Goal: Information Seeking & Learning: Learn about a topic

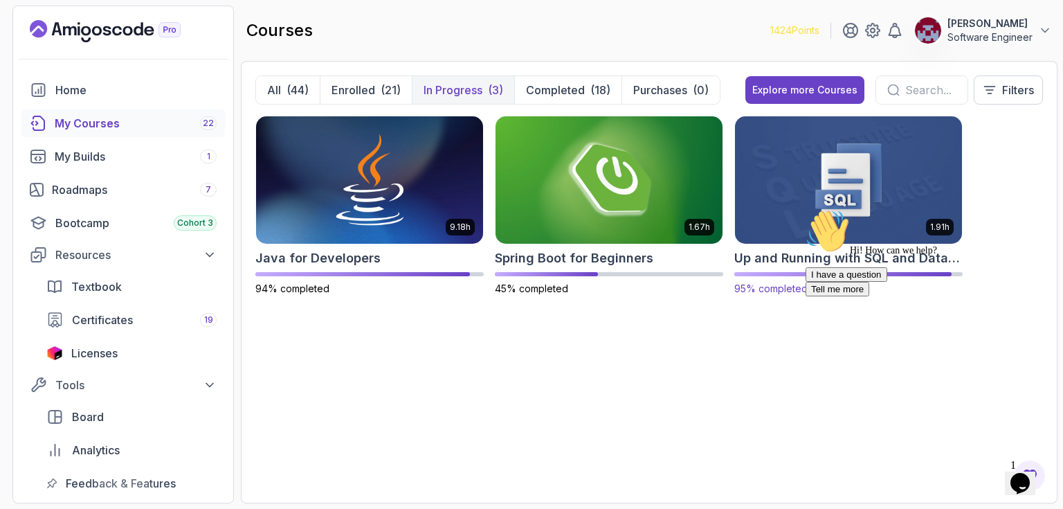
click at [846, 192] on img at bounding box center [848, 180] width 238 height 134
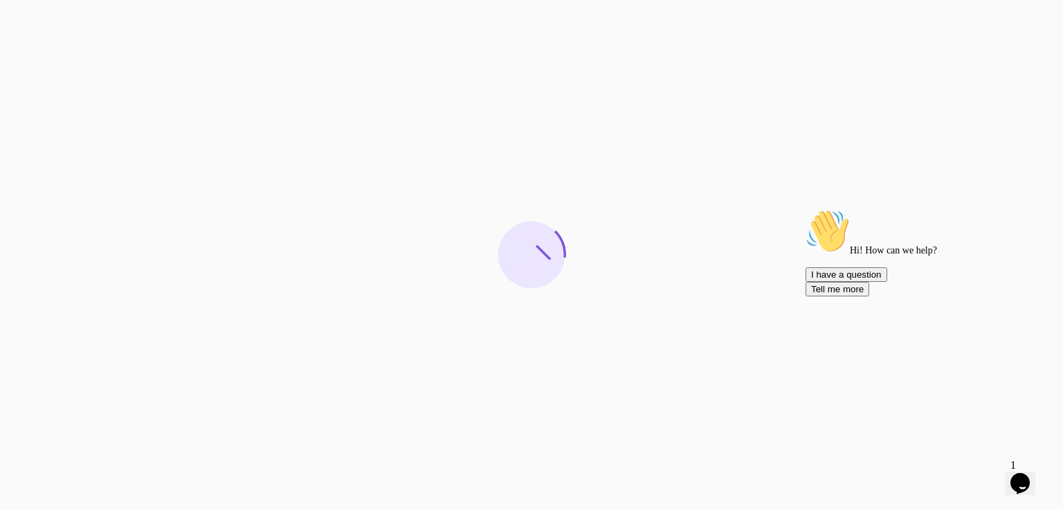
click at [805, 209] on icon "Chat attention grabber" at bounding box center [805, 209] width 0 height 0
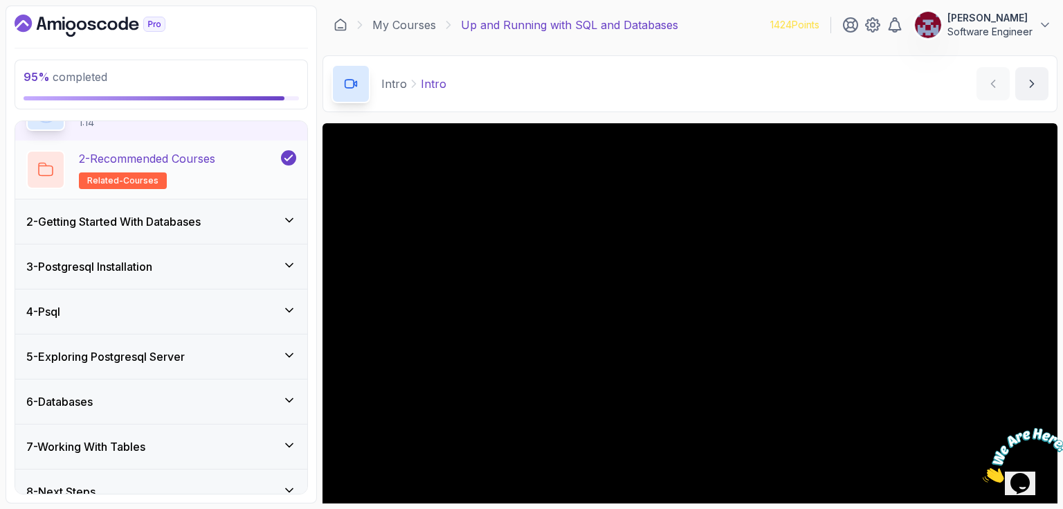
scroll to position [100, 0]
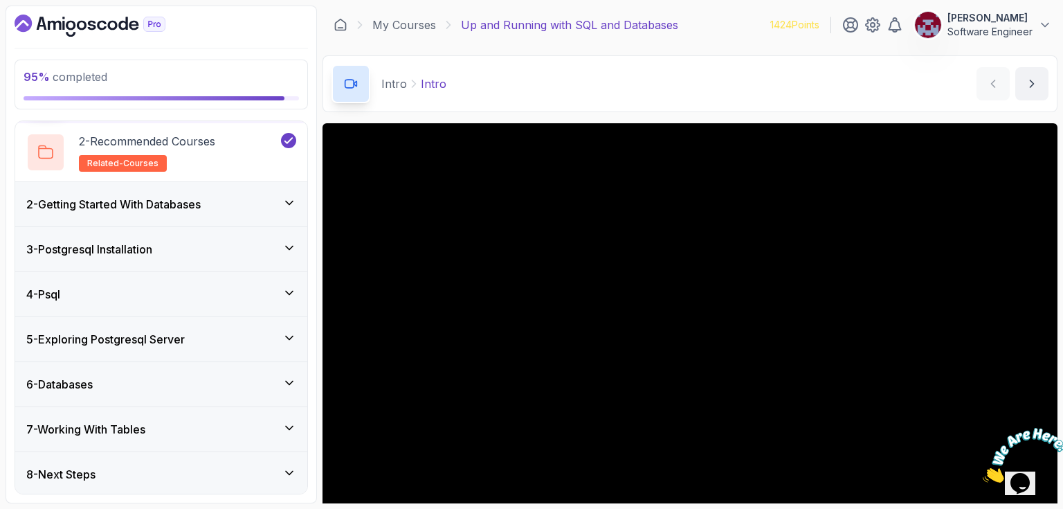
click at [288, 423] on icon at bounding box center [289, 428] width 14 height 14
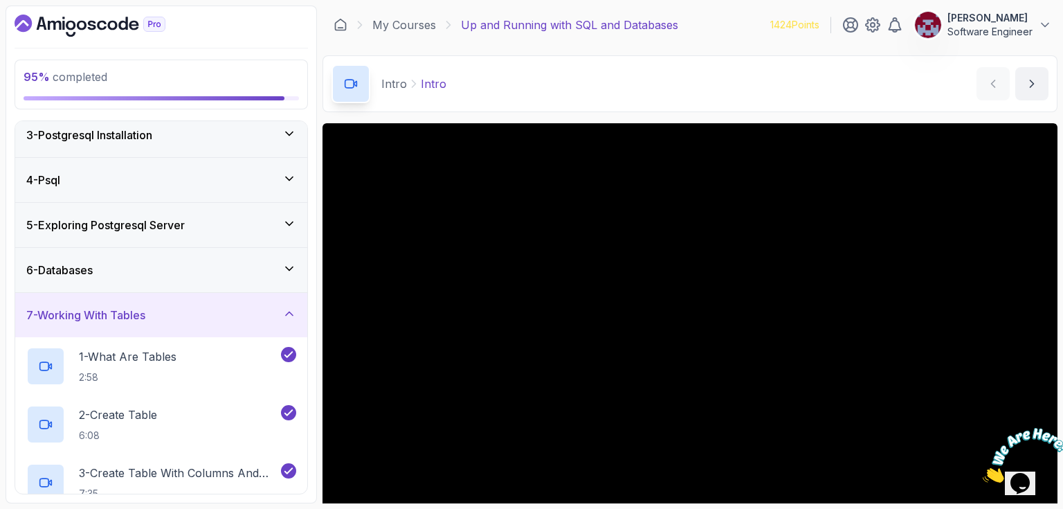
scroll to position [333, 0]
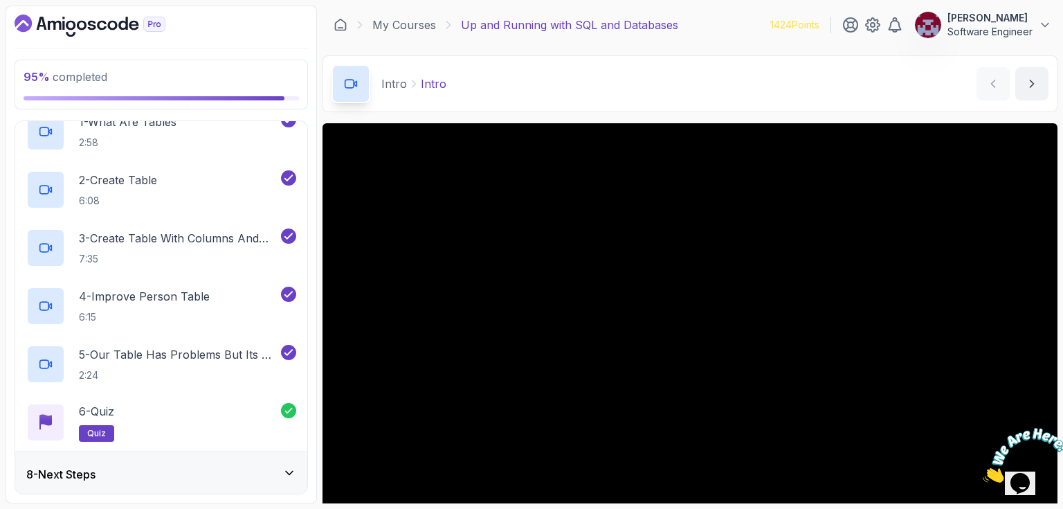
click at [286, 466] on icon at bounding box center [289, 473] width 14 height 14
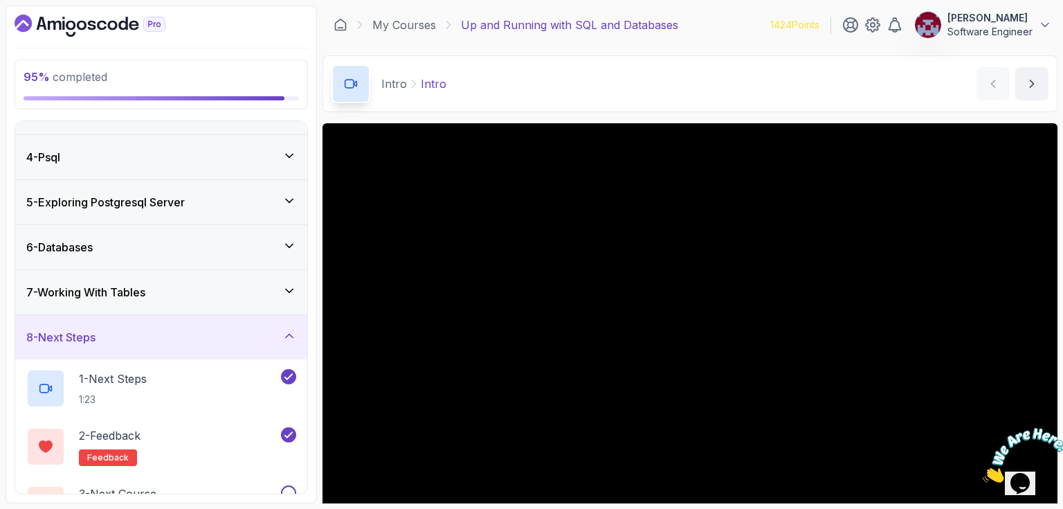
scroll to position [158, 0]
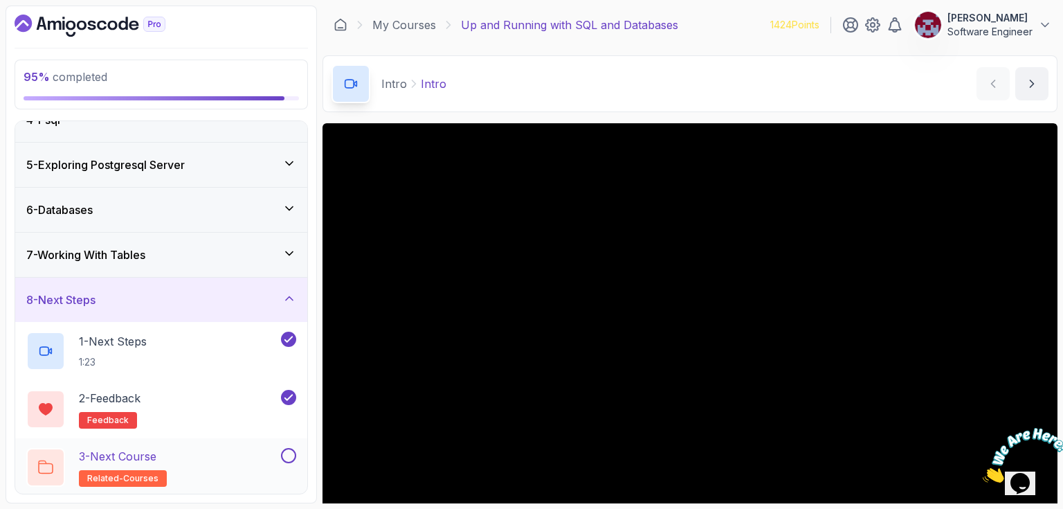
click at [223, 459] on div "3 - Next Course related-courses" at bounding box center [152, 467] width 252 height 39
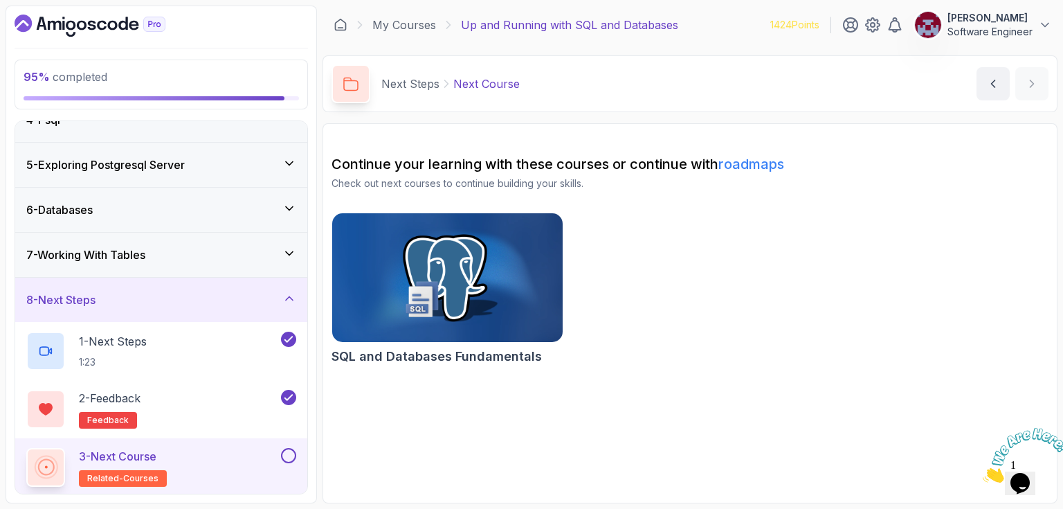
click at [461, 266] on img at bounding box center [447, 278] width 241 height 136
click at [289, 451] on button at bounding box center [288, 455] width 15 height 15
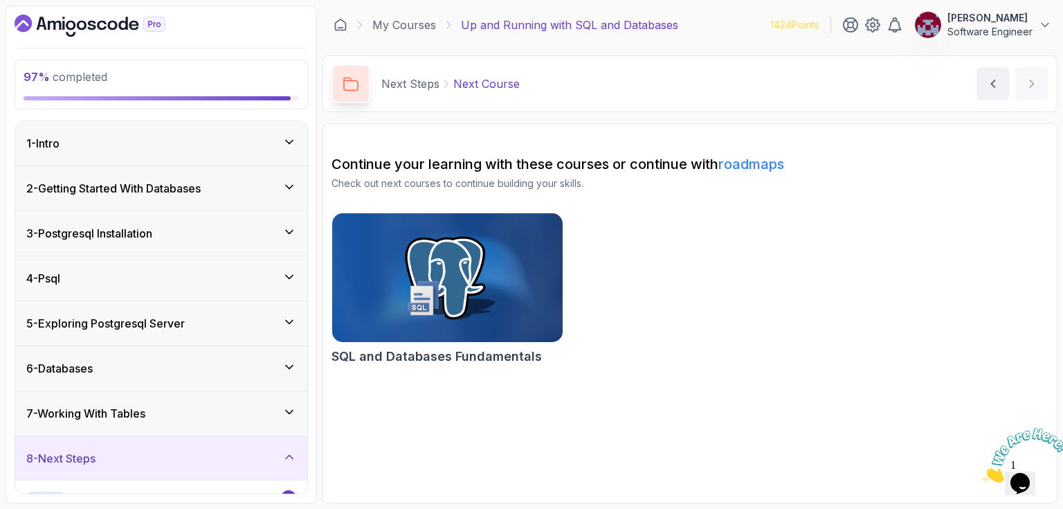
click at [287, 136] on icon at bounding box center [289, 142] width 14 height 14
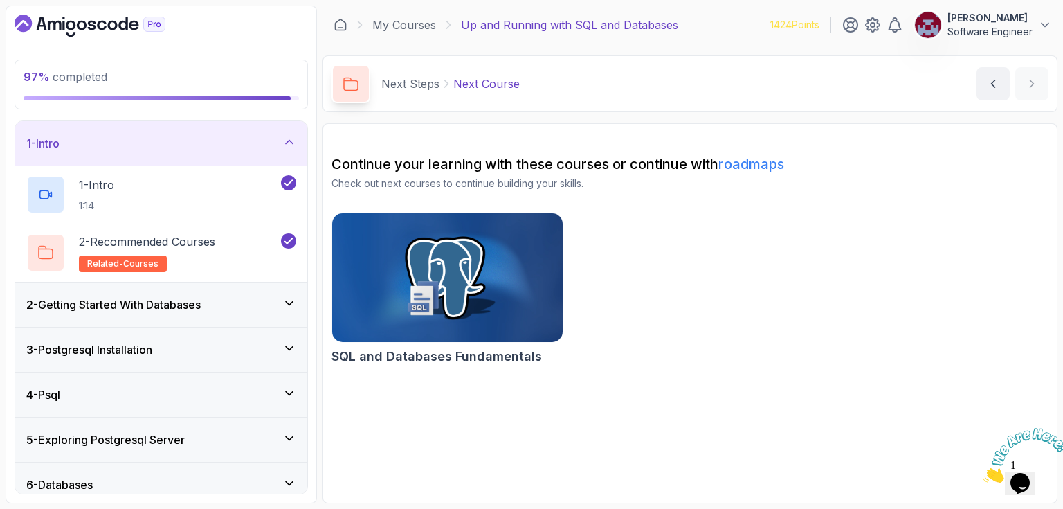
click at [289, 302] on icon at bounding box center [289, 302] width 7 height 3
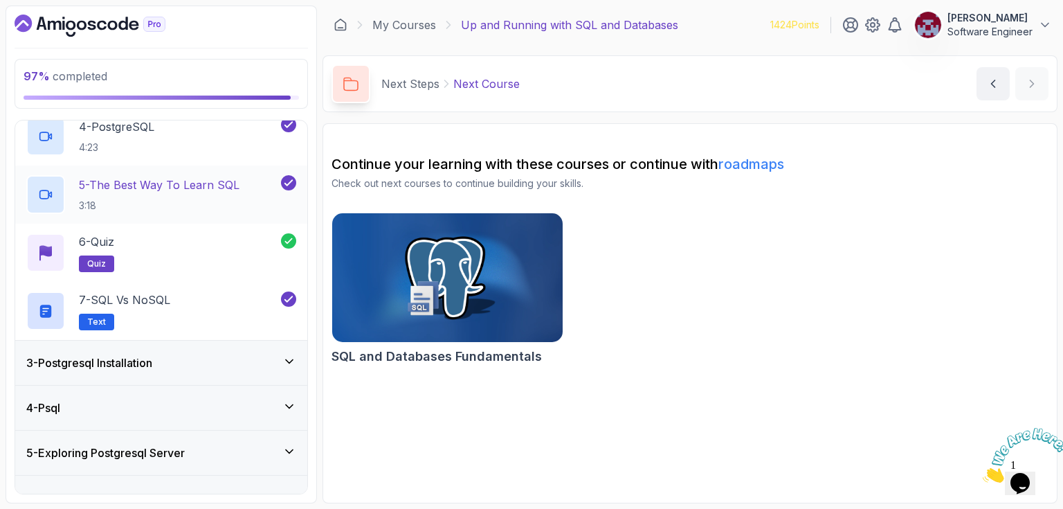
scroll to position [346, 0]
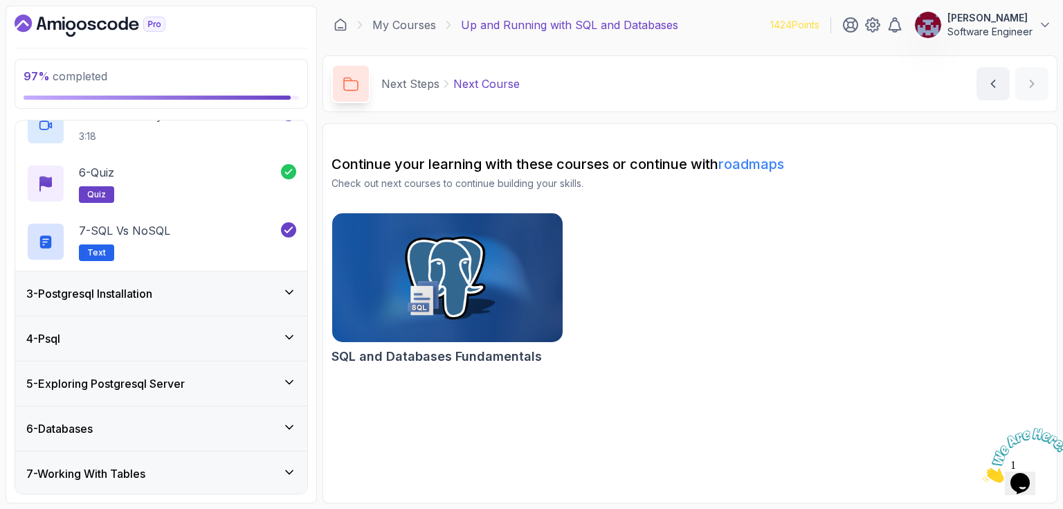
click at [288, 289] on icon at bounding box center [289, 292] width 14 height 14
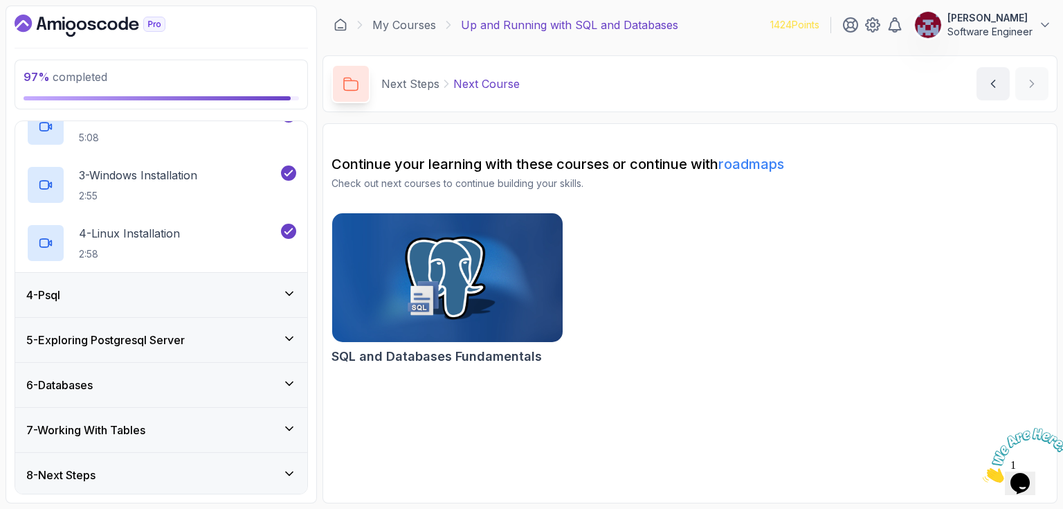
scroll to position [217, 0]
click at [289, 287] on icon at bounding box center [289, 293] width 14 height 14
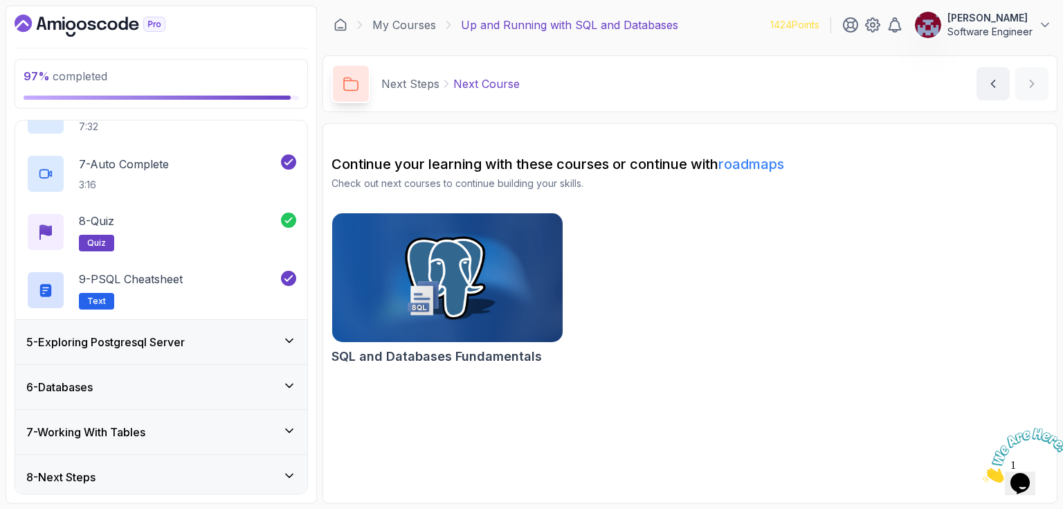
scroll to position [507, 0]
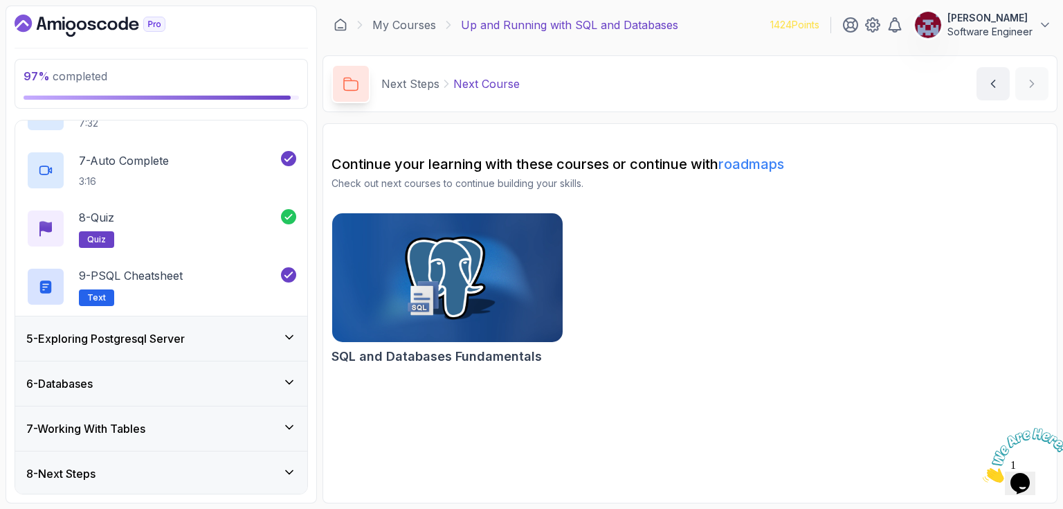
click at [288, 331] on icon at bounding box center [289, 337] width 14 height 14
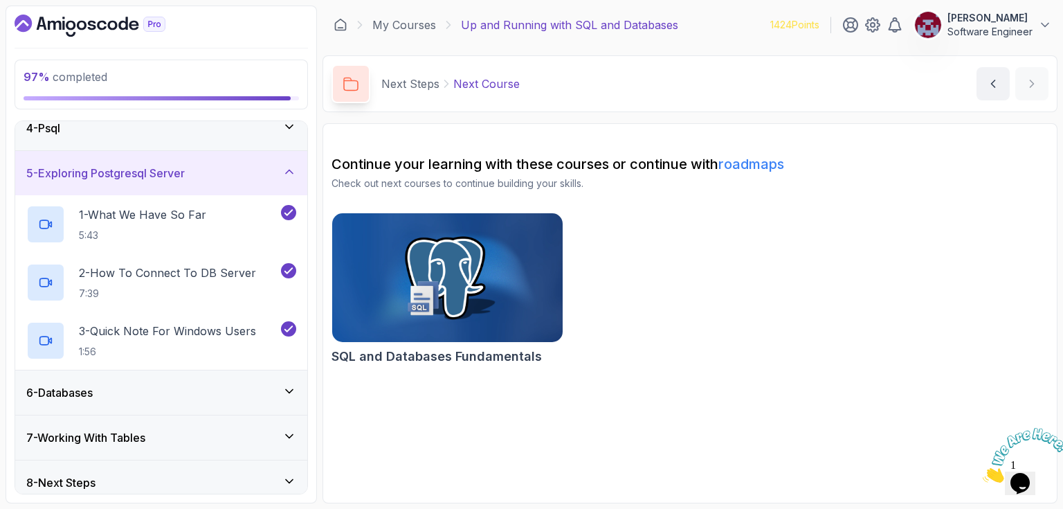
scroll to position [158, 0]
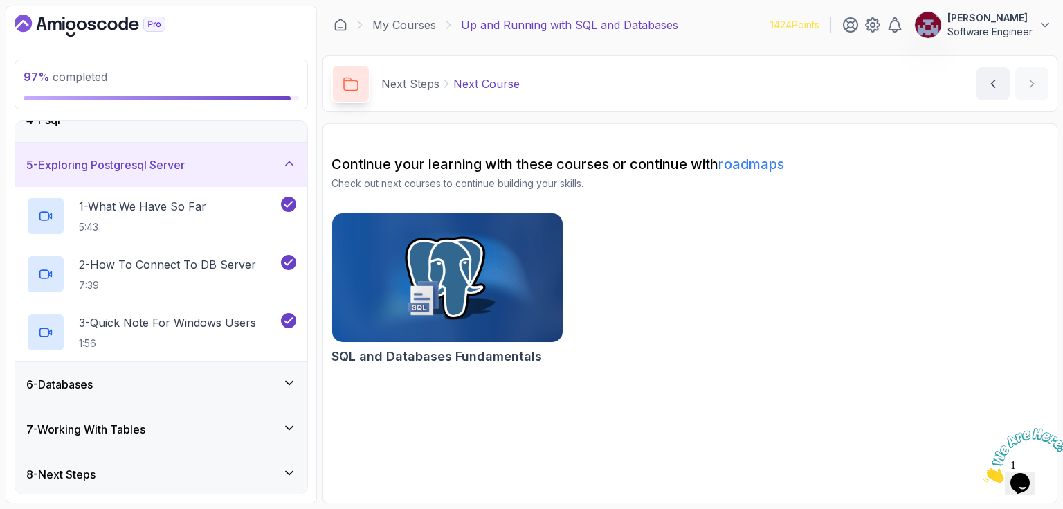
click at [291, 378] on icon at bounding box center [289, 383] width 14 height 14
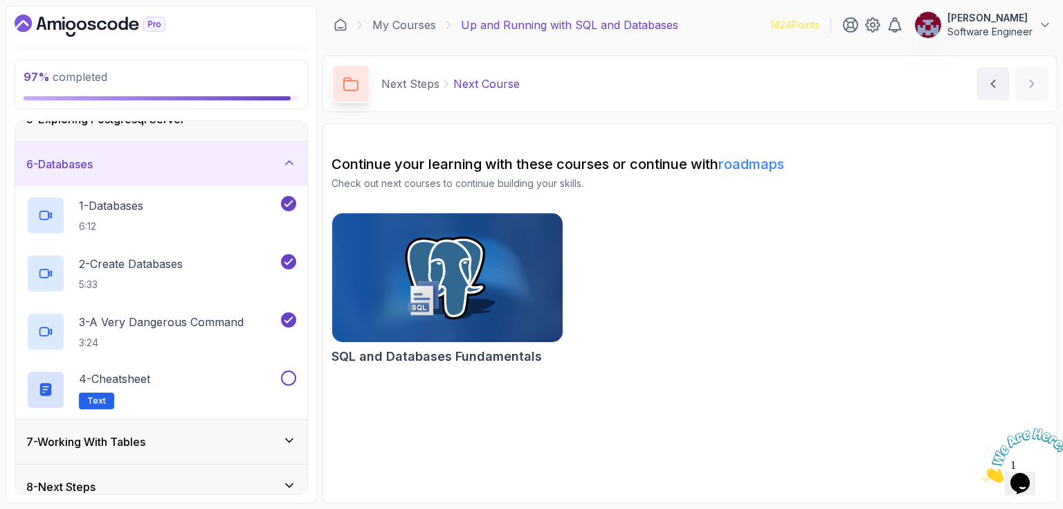
scroll to position [217, 0]
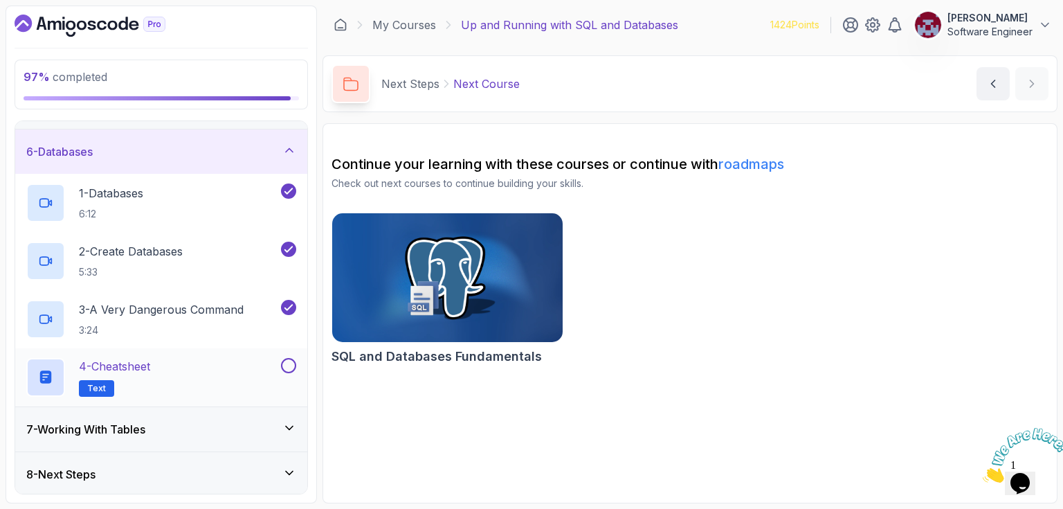
click at [291, 363] on button at bounding box center [288, 365] width 15 height 15
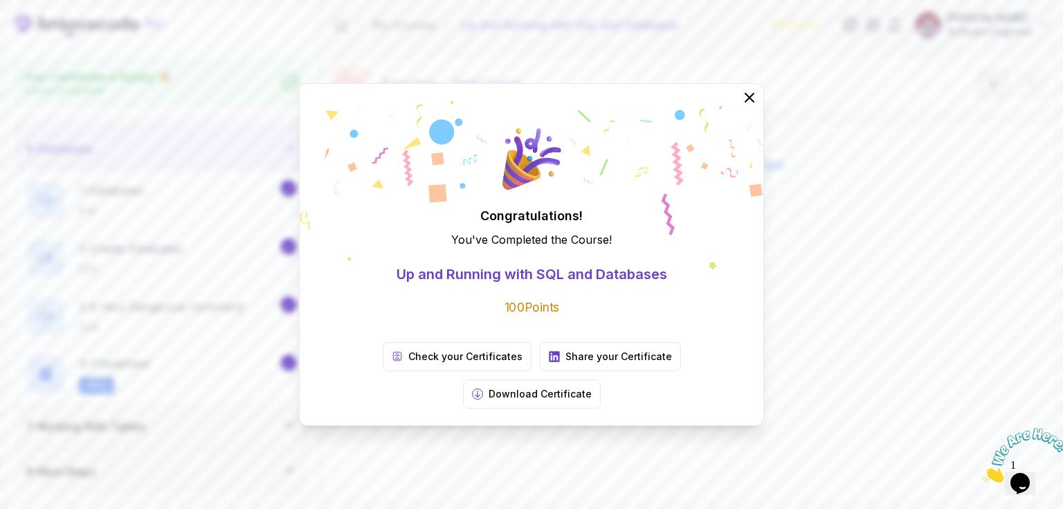
scroll to position [213, 0]
click at [222, 363] on div "Congratulations! You've Completed the Course ! Up and Running with SQL and Data…" at bounding box center [531, 254] width 1063 height 509
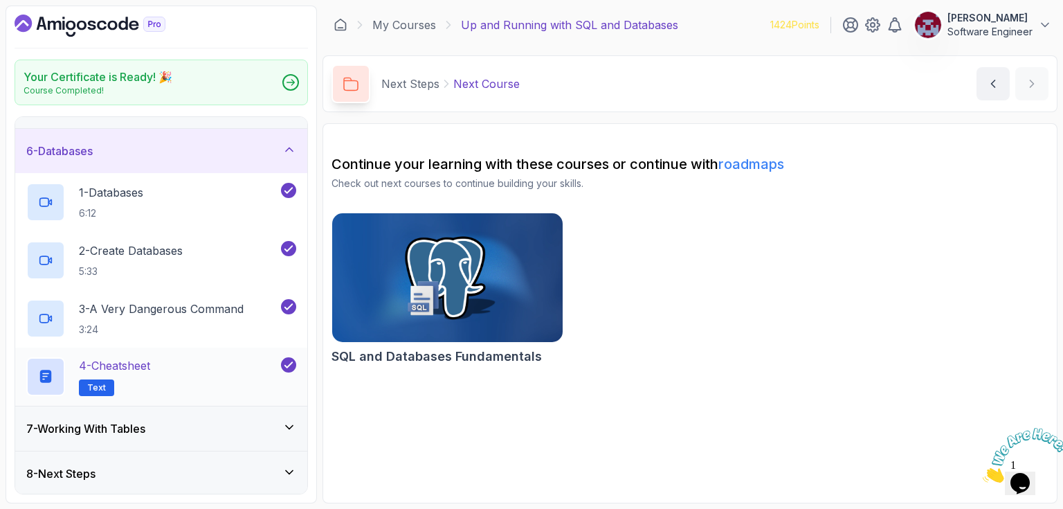
click at [199, 360] on div "4 - Cheatsheet Text" at bounding box center [152, 376] width 252 height 39
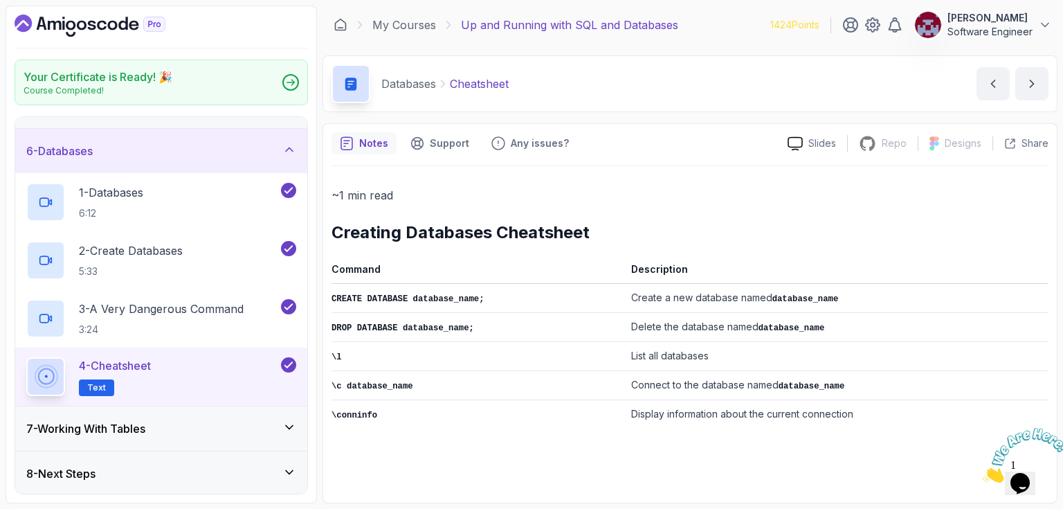
click at [293, 153] on icon at bounding box center [289, 150] width 14 height 14
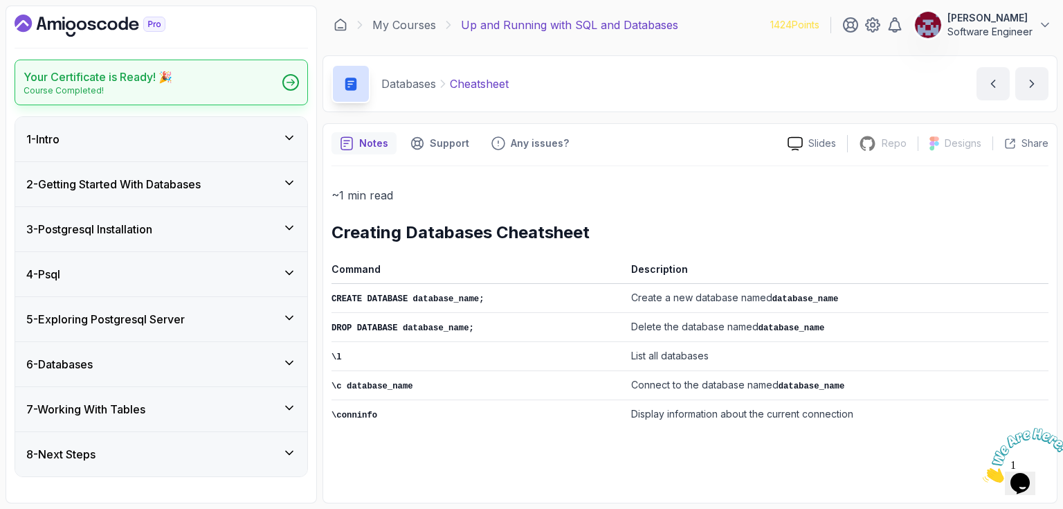
click at [149, 75] on h2 "Your Certificate is Ready! 🎉" at bounding box center [98, 76] width 149 height 17
click at [412, 24] on link "My Courses" at bounding box center [404, 25] width 64 height 17
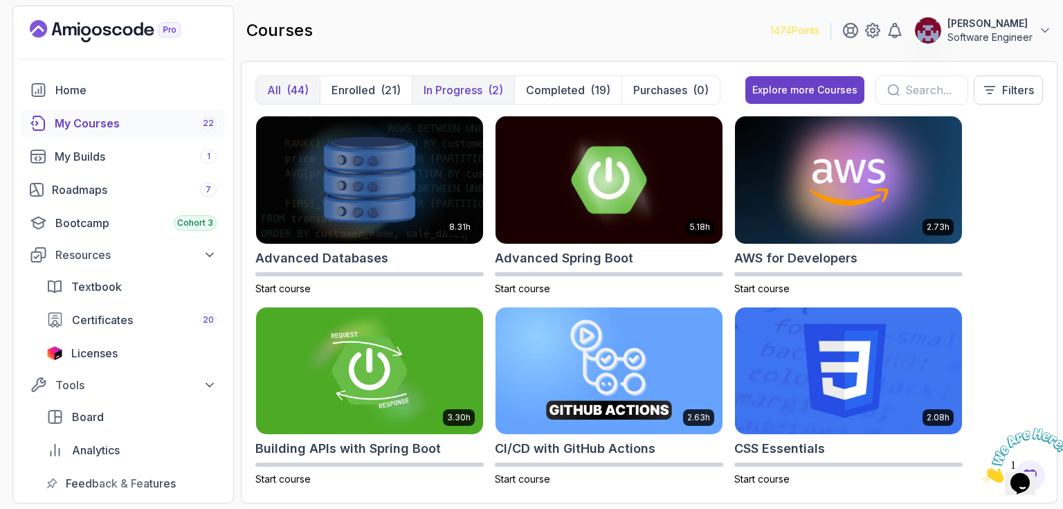
click at [460, 83] on p "In Progress" at bounding box center [452, 90] width 59 height 17
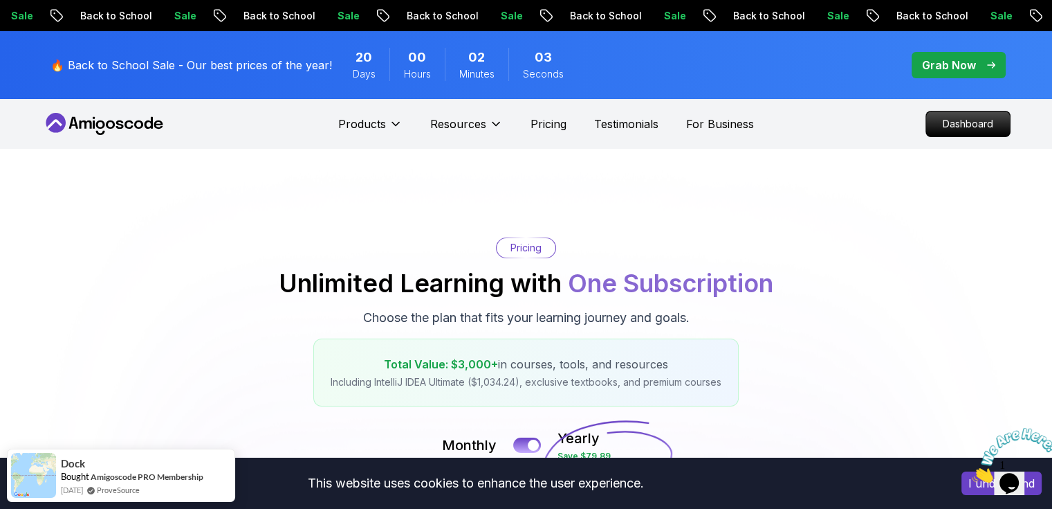
scroll to position [138, 0]
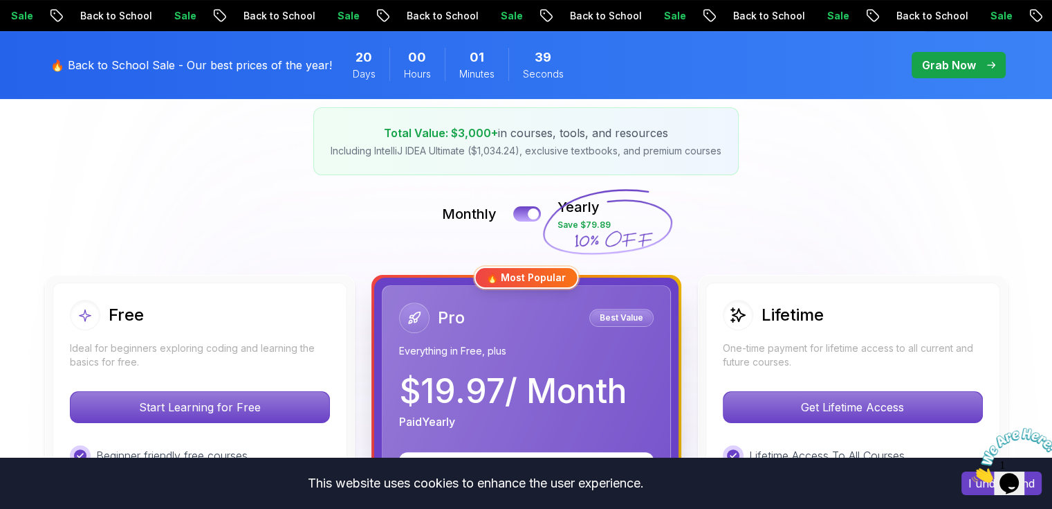
scroll to position [69, 0]
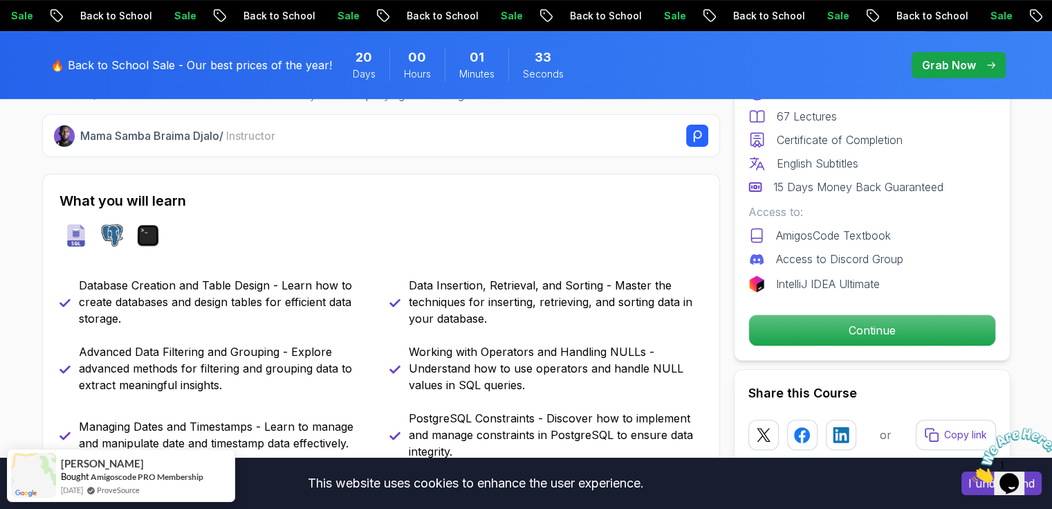
scroll to position [692, 0]
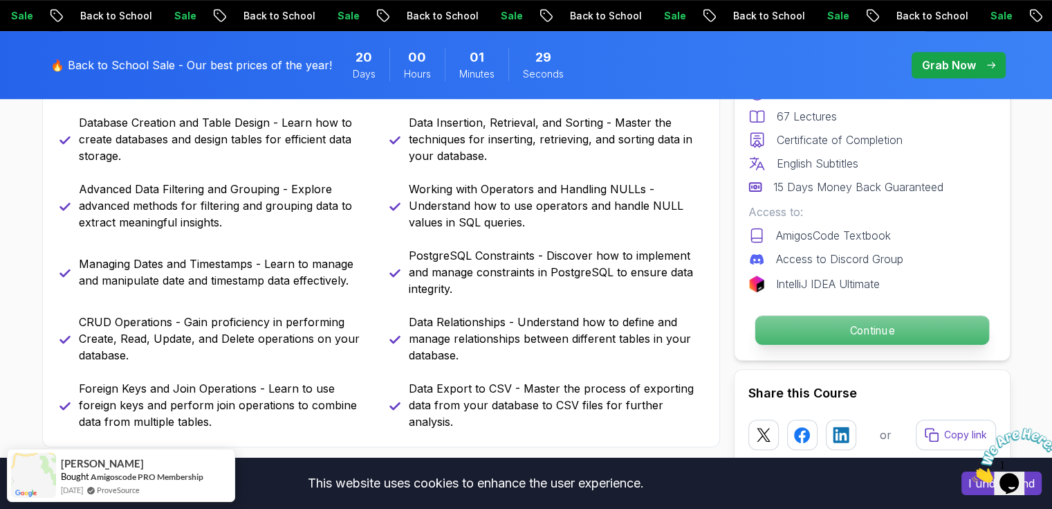
click at [875, 326] on p "Continue" at bounding box center [872, 330] width 234 height 29
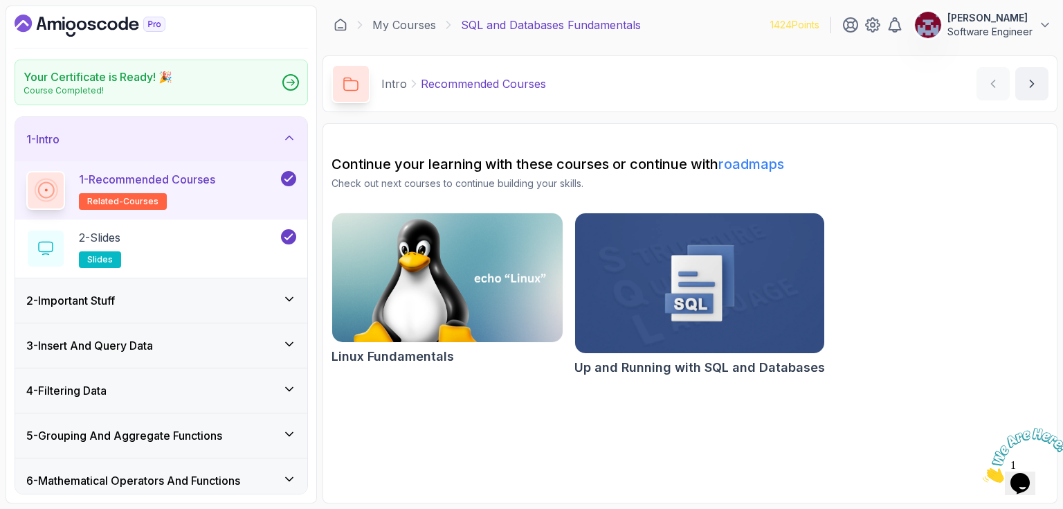
click at [289, 136] on icon at bounding box center [289, 137] width 7 height 3
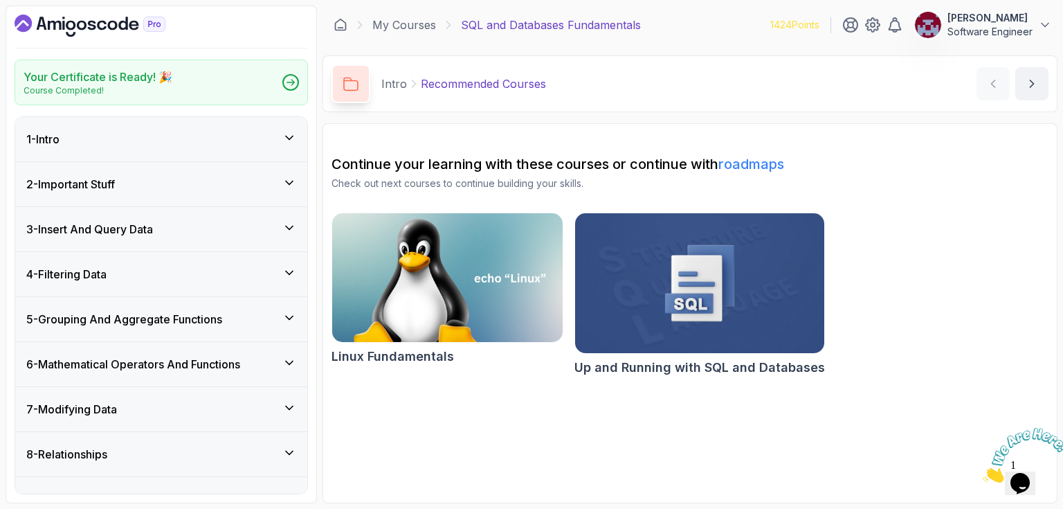
click at [291, 182] on icon at bounding box center [289, 182] width 7 height 3
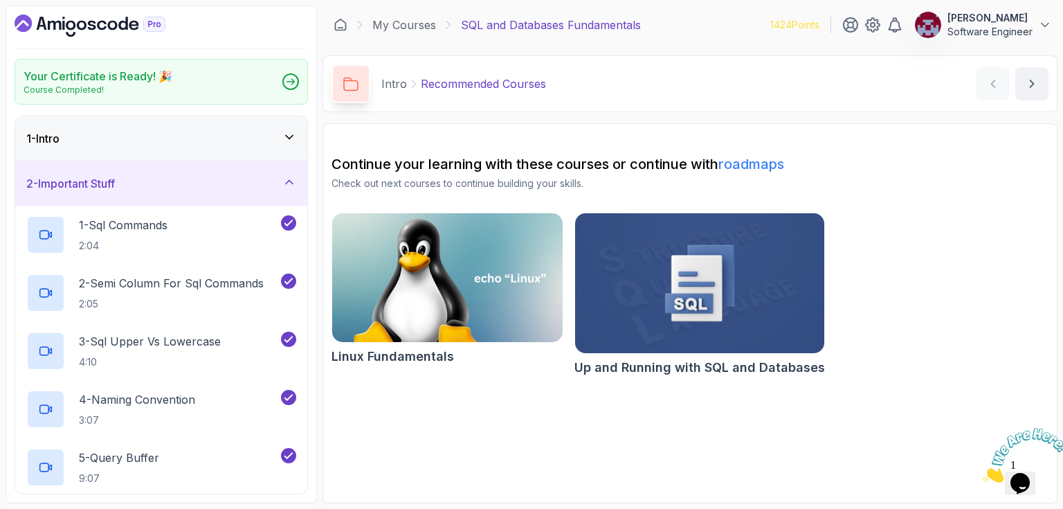
click at [291, 182] on icon at bounding box center [289, 182] width 14 height 14
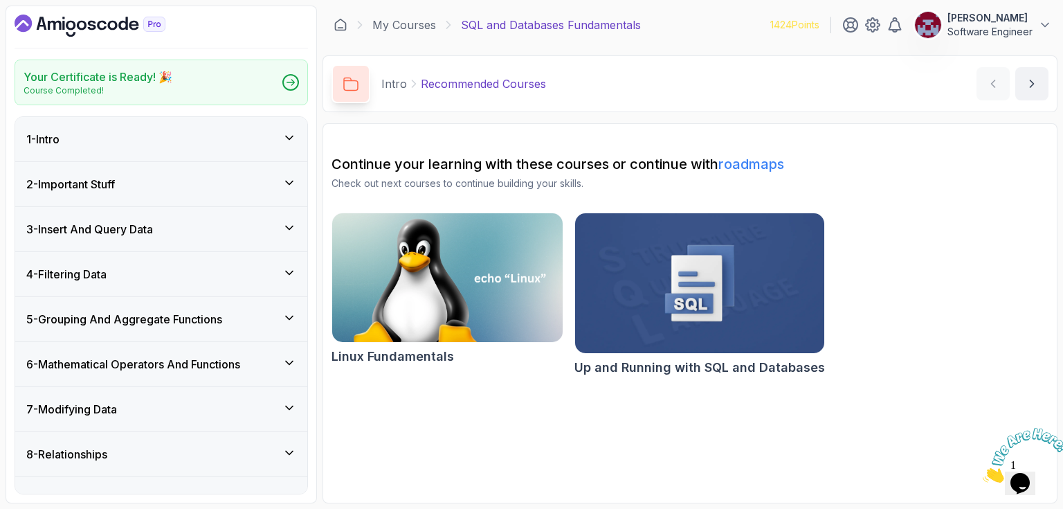
click at [285, 224] on icon at bounding box center [289, 228] width 14 height 14
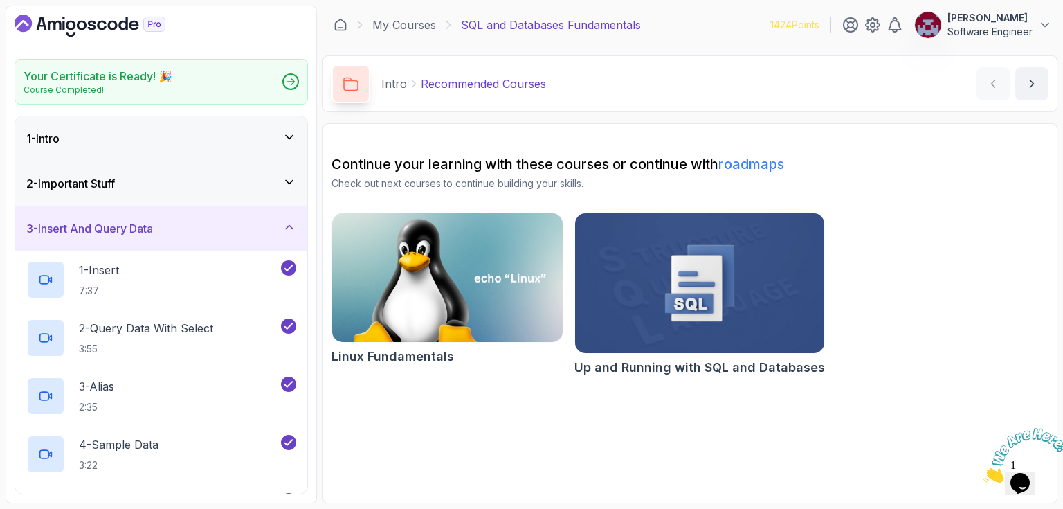
click at [285, 224] on icon at bounding box center [289, 227] width 14 height 14
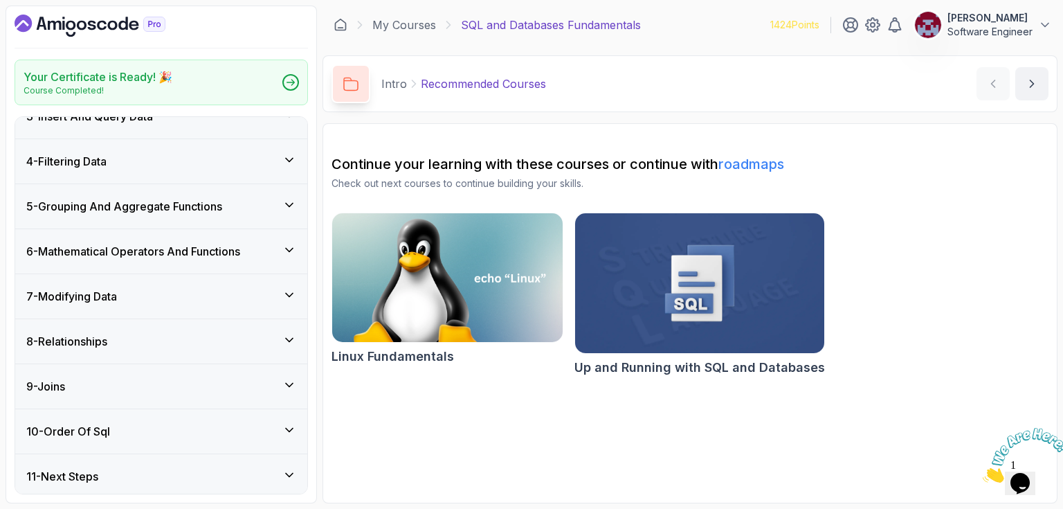
scroll to position [115, 0]
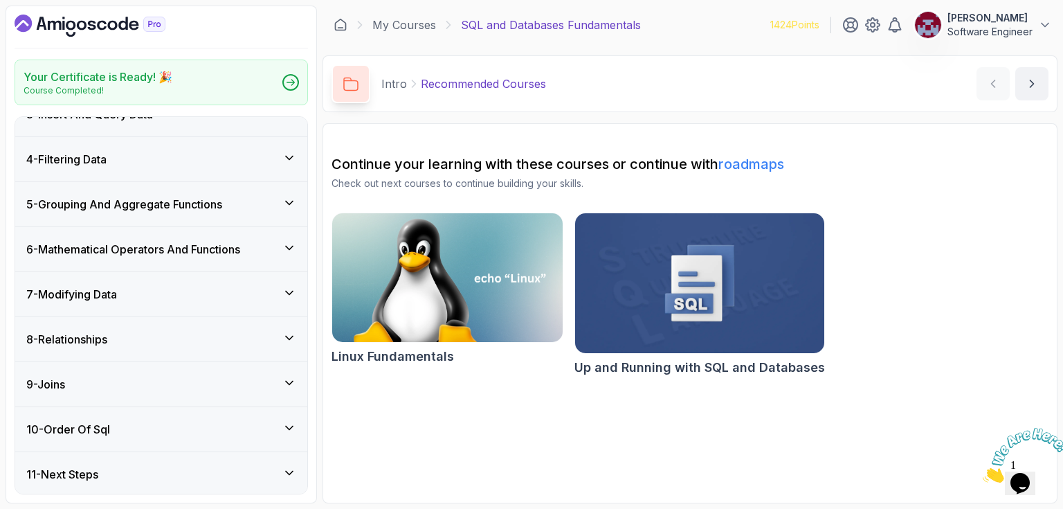
click at [291, 461] on div "11 - Next Steps" at bounding box center [161, 474] width 292 height 44
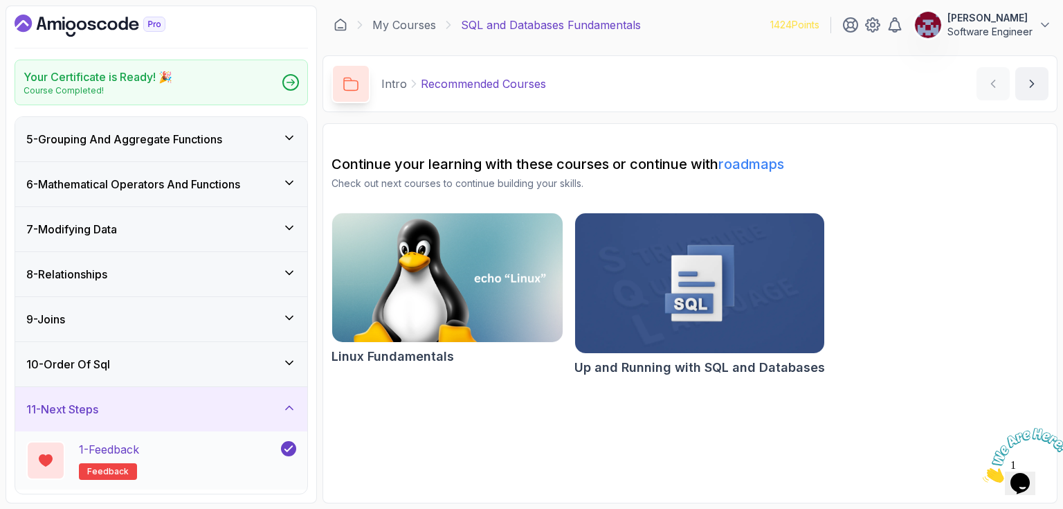
scroll to position [231, 0]
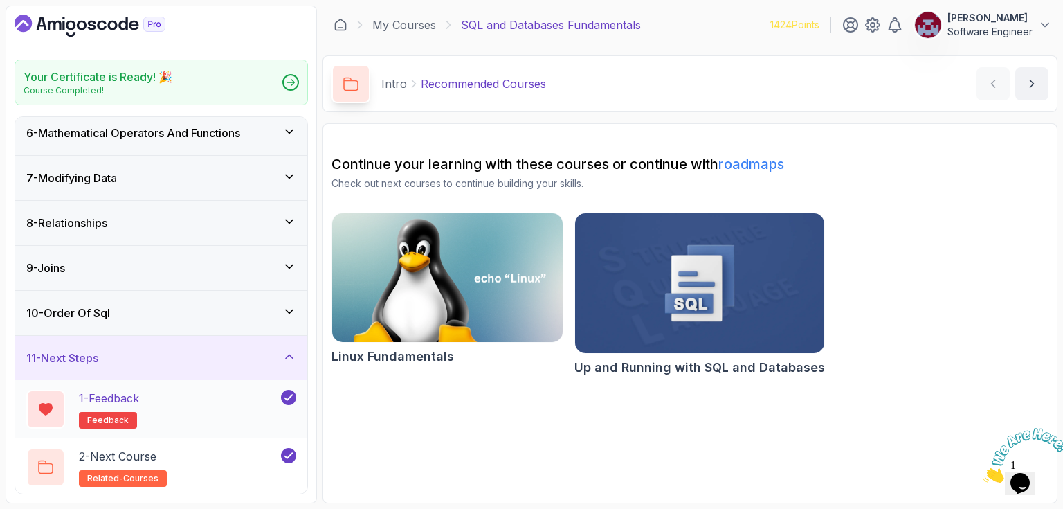
click at [131, 408] on h2 "1 - Feedback feedback" at bounding box center [109, 409] width 60 height 39
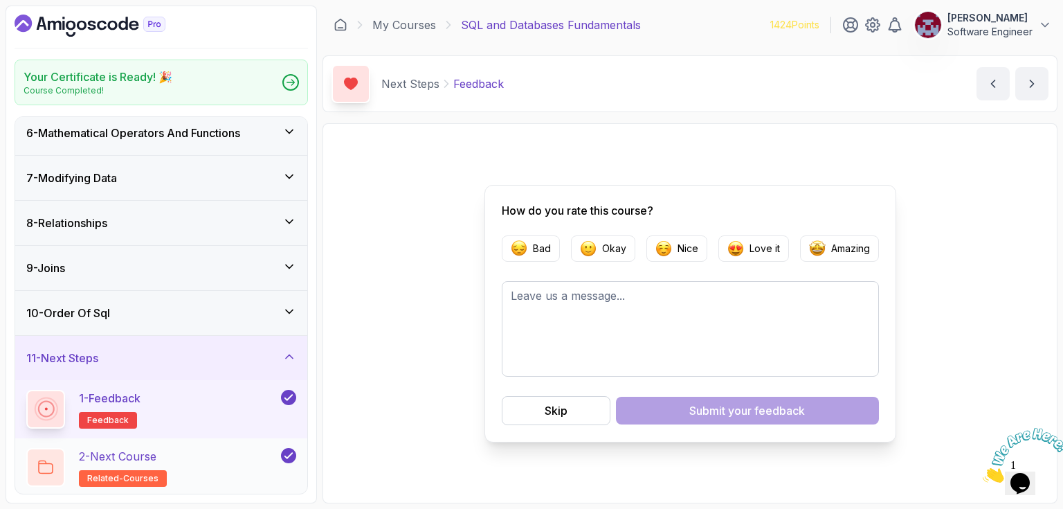
click at [204, 467] on div "2 - Next Course related-courses" at bounding box center [152, 467] width 252 height 39
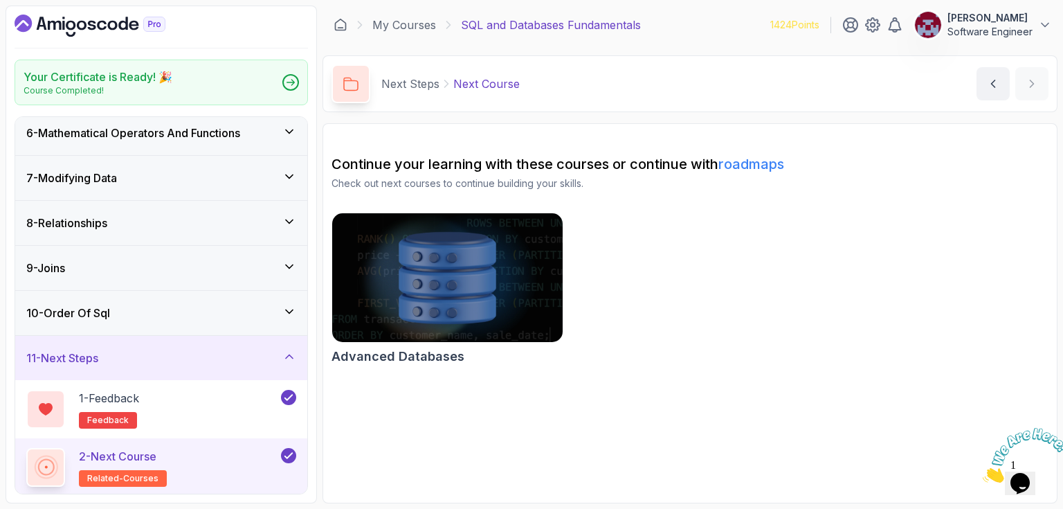
click at [482, 271] on img at bounding box center [447, 278] width 241 height 136
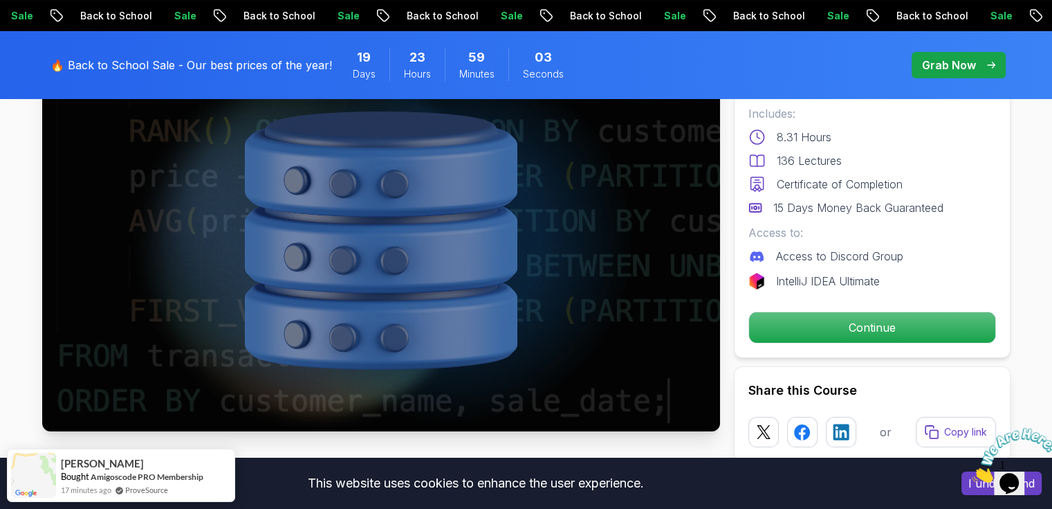
scroll to position [138, 0]
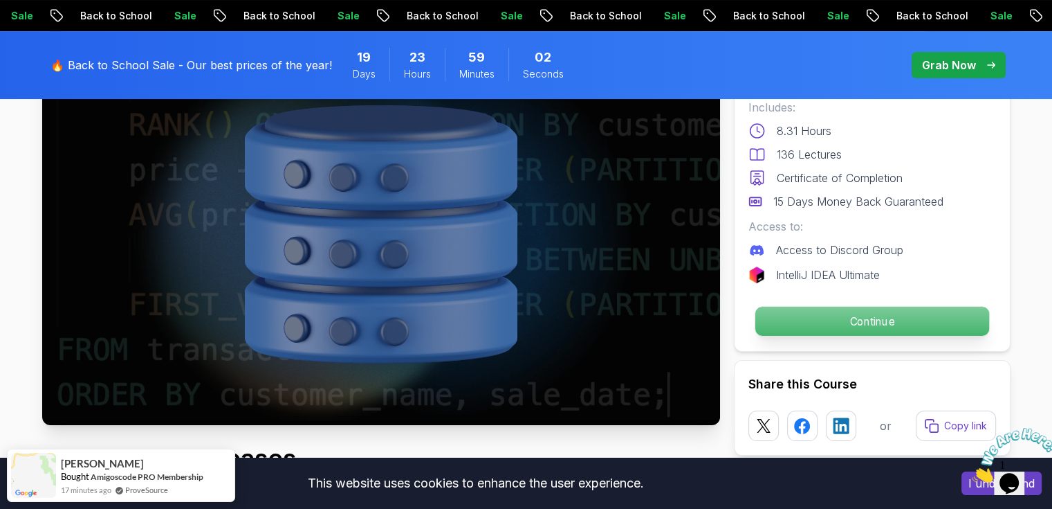
click at [857, 323] on p "Continue" at bounding box center [872, 321] width 234 height 29
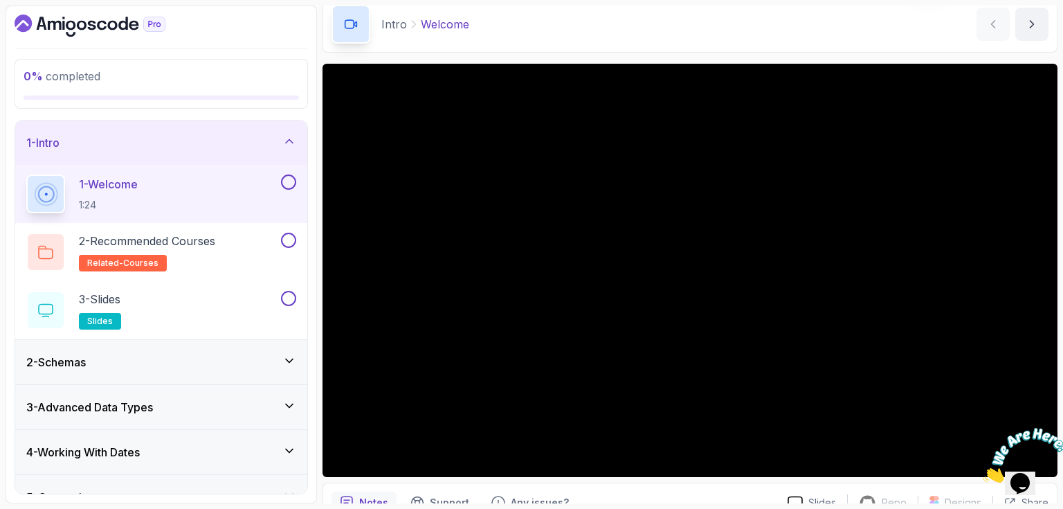
scroll to position [129, 0]
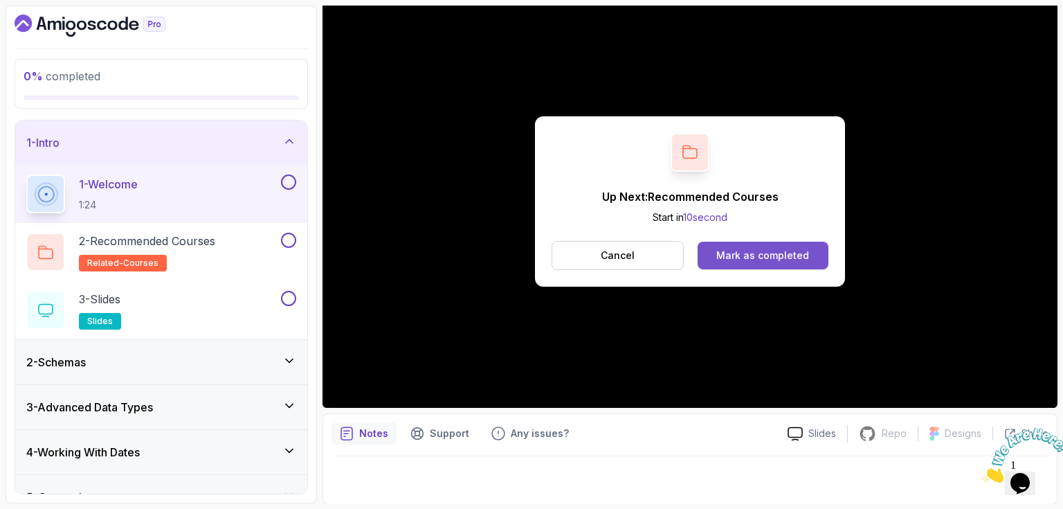
click at [767, 259] on div "Mark as completed" at bounding box center [762, 255] width 93 height 14
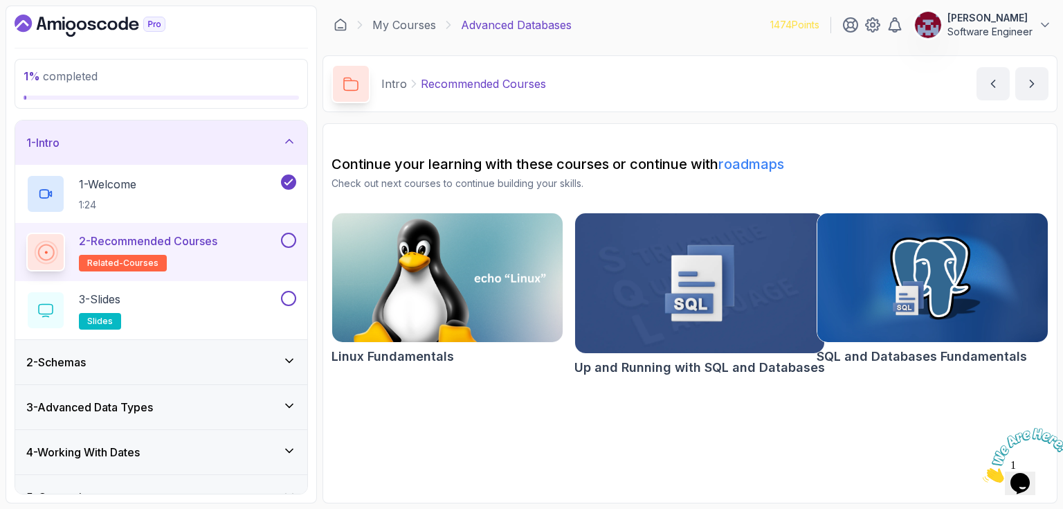
click at [286, 232] on button at bounding box center [288, 239] width 15 height 15
click at [1026, 81] on icon "next content" at bounding box center [1032, 84] width 14 height 14
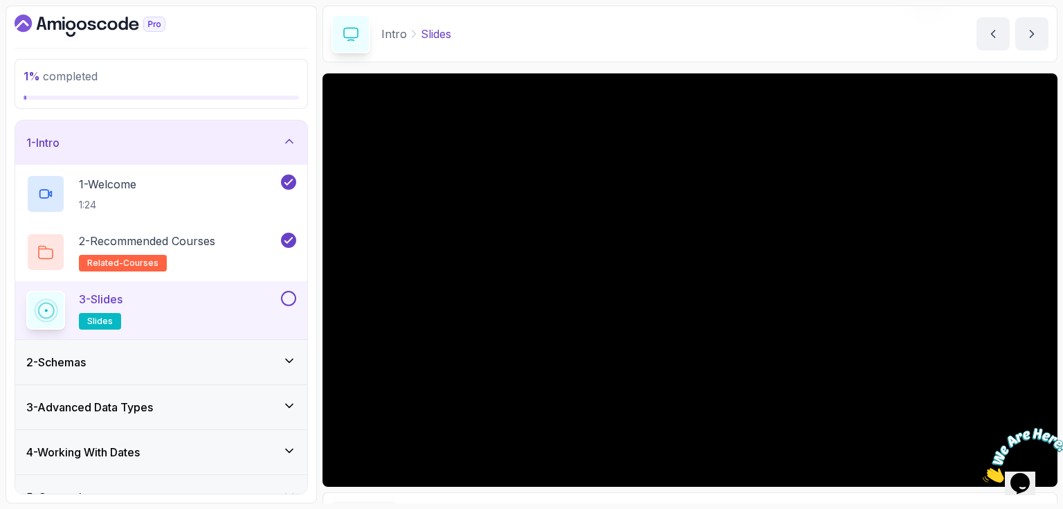
scroll to position [69, 0]
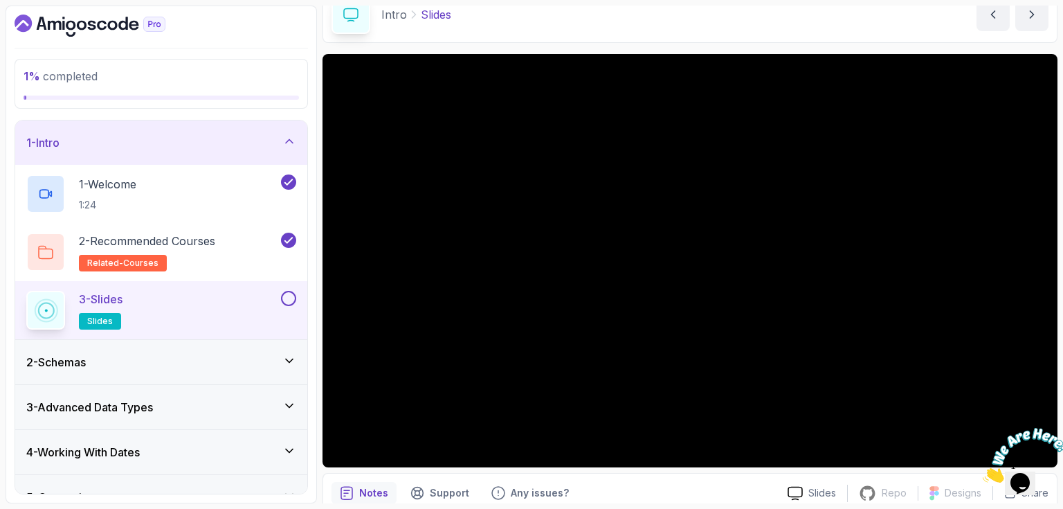
click at [289, 296] on button at bounding box center [288, 298] width 15 height 15
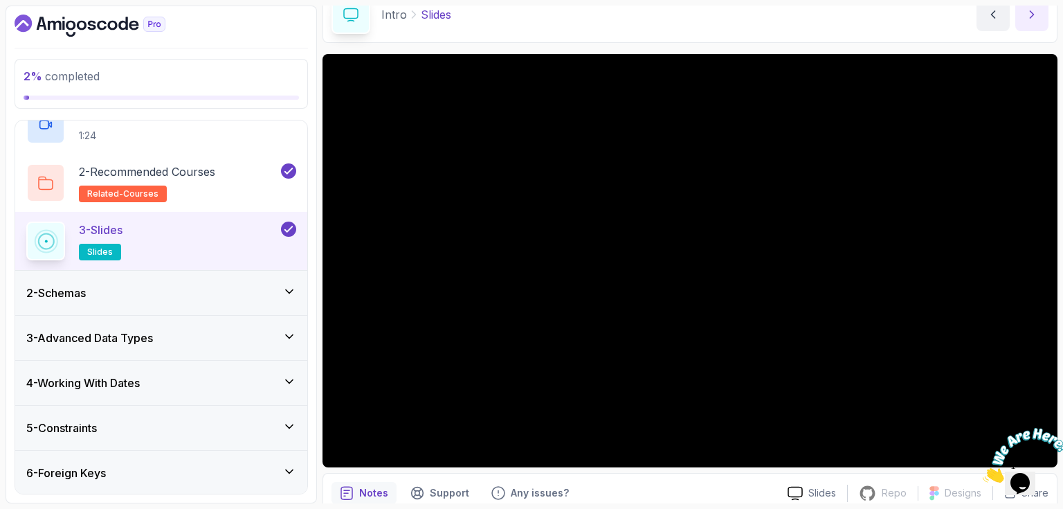
click at [1030, 14] on icon "next content" at bounding box center [1032, 15] width 14 height 14
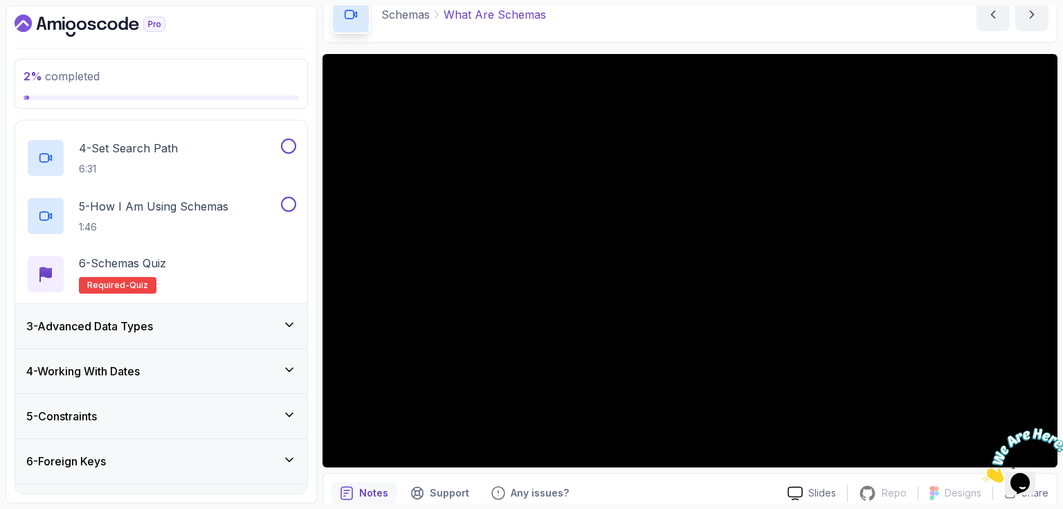
scroll to position [186, 0]
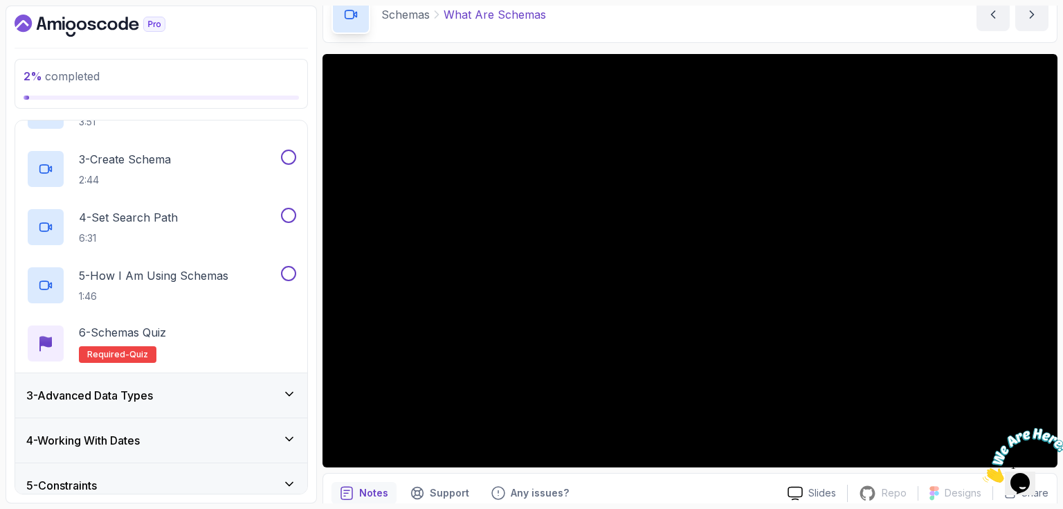
click at [982, 473] on icon "Close" at bounding box center [982, 479] width 0 height 12
click at [828, 44] on main "My Courses Advanced Databases 1474 Points Abdessamad EL OUARDI Software Enginee…" at bounding box center [689, 254] width 735 height 497
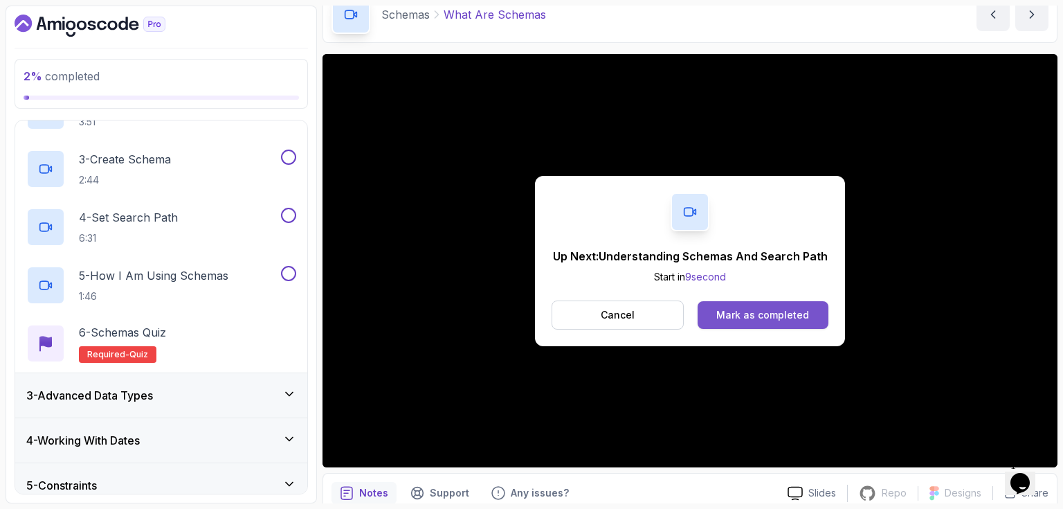
click at [774, 309] on div "Mark as completed" at bounding box center [762, 315] width 93 height 14
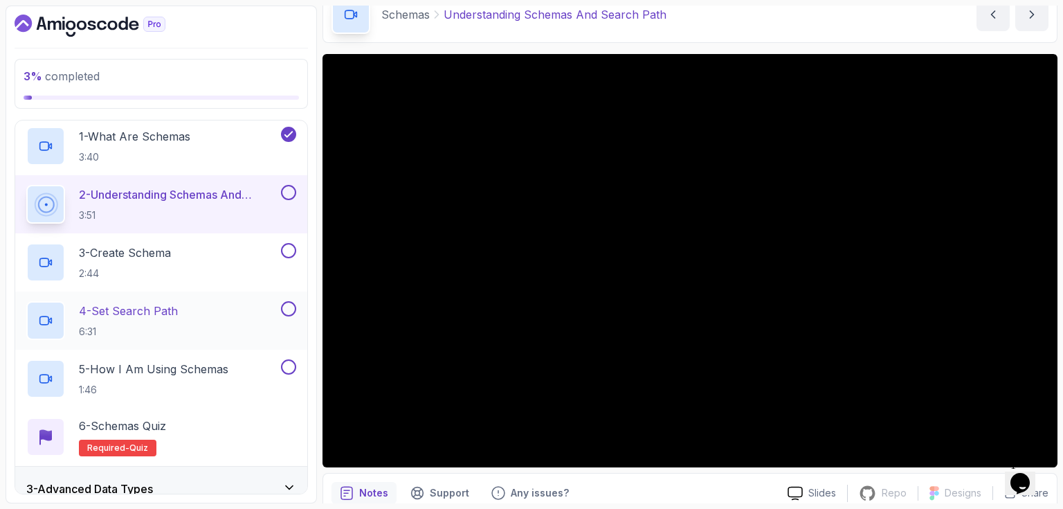
scroll to position [117, 0]
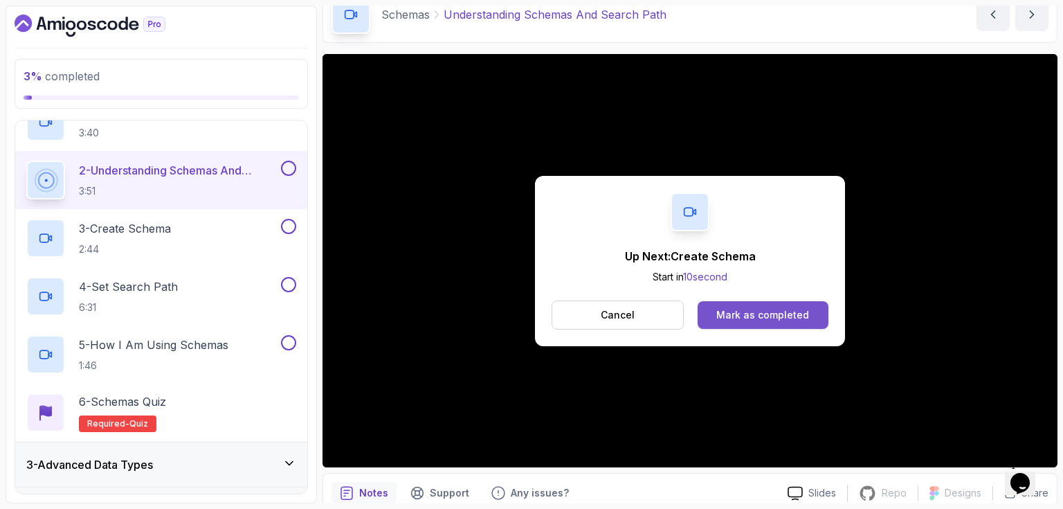
click at [756, 314] on div "Mark as completed" at bounding box center [762, 315] width 93 height 14
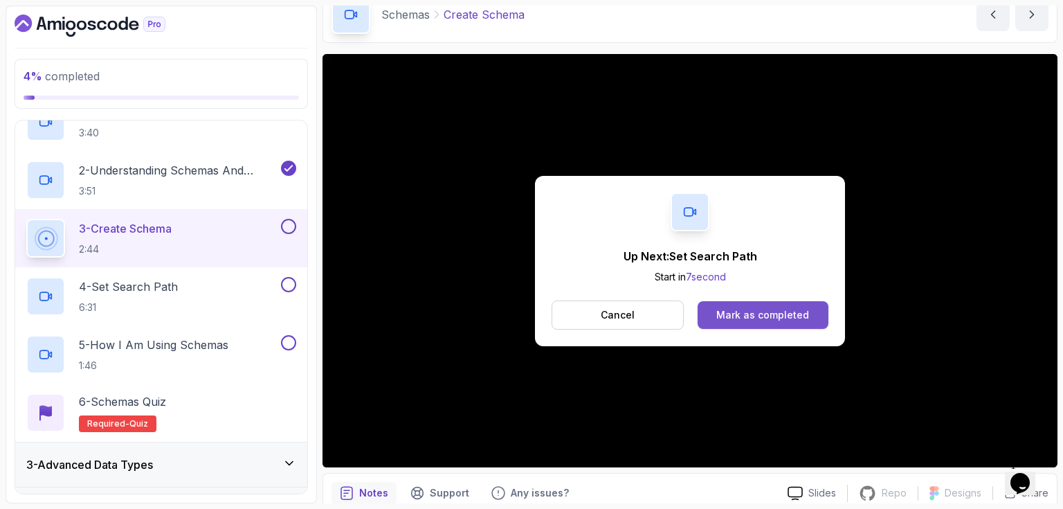
click at [769, 315] on div "Mark as completed" at bounding box center [762, 315] width 93 height 14
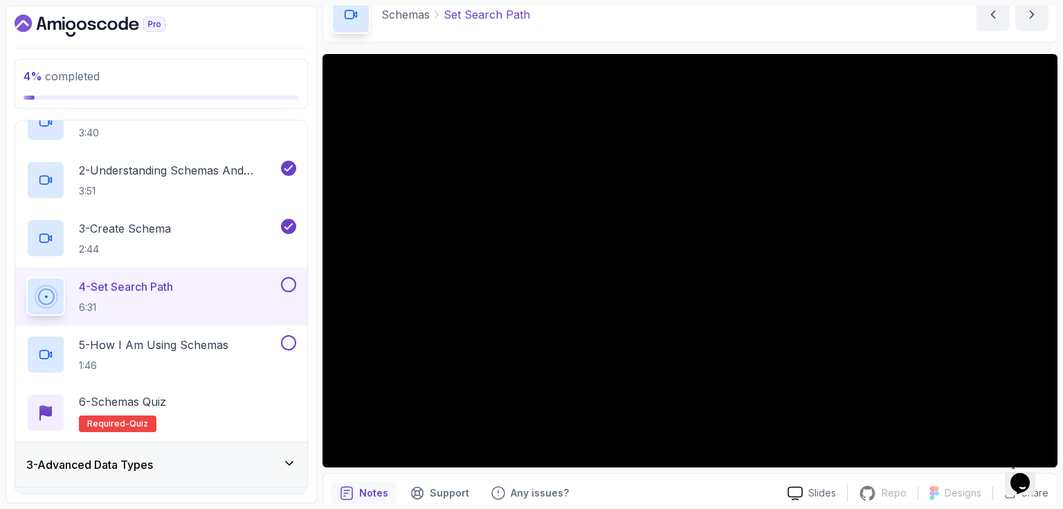
click at [825, 30] on div "Schemas Set Search Path Set Search Path by nelson" at bounding box center [689, 14] width 735 height 57
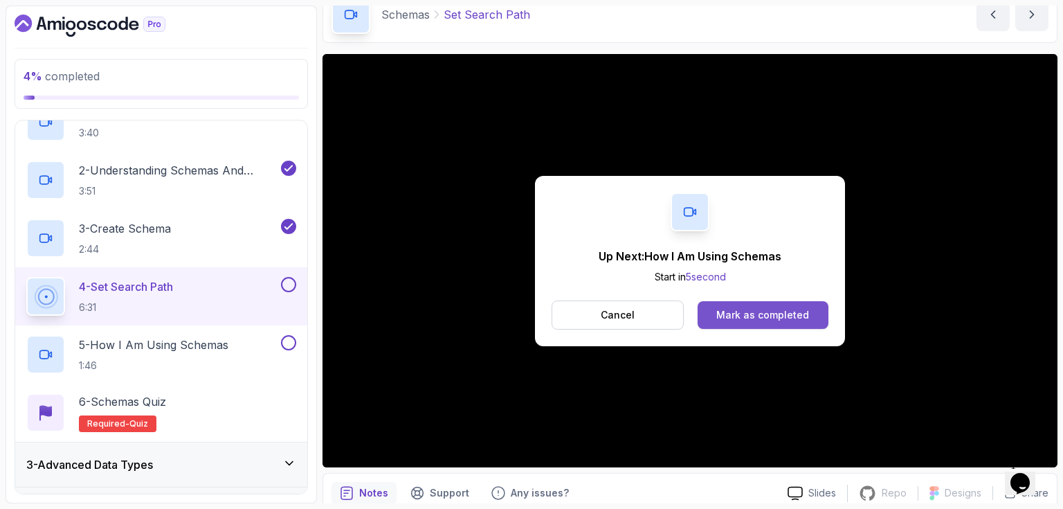
click at [775, 319] on div "Mark as completed" at bounding box center [762, 315] width 93 height 14
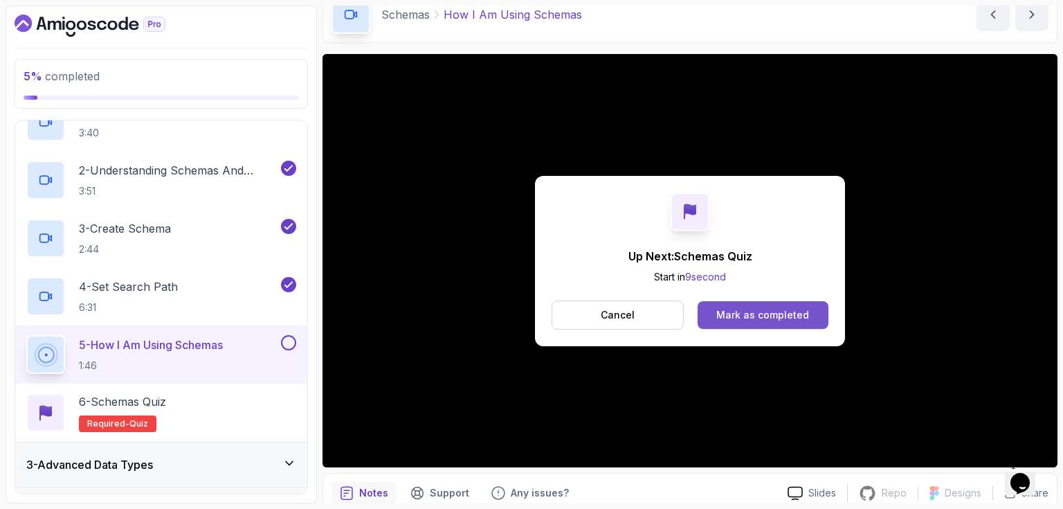
click at [798, 315] on div "Mark as completed" at bounding box center [762, 315] width 93 height 14
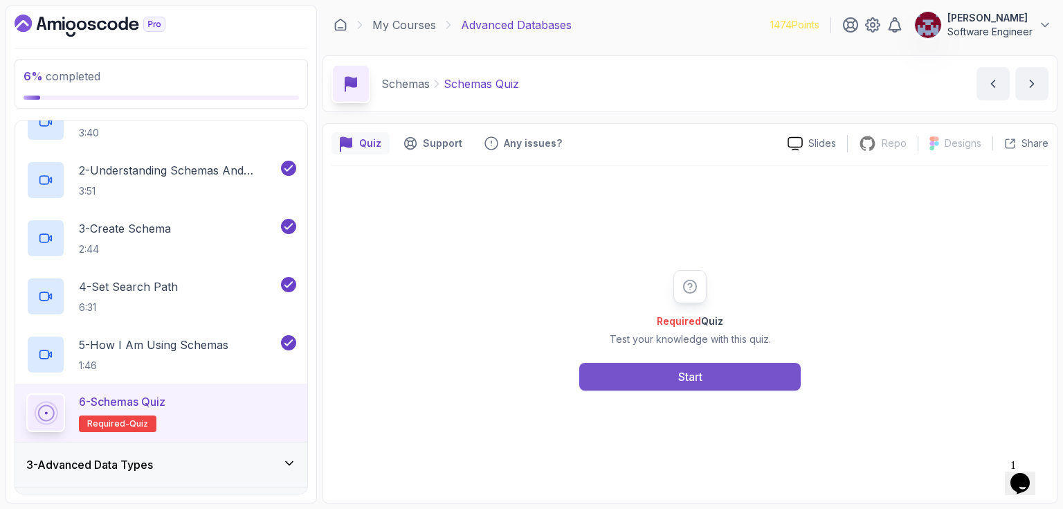
click at [688, 376] on div "Start" at bounding box center [690, 376] width 24 height 17
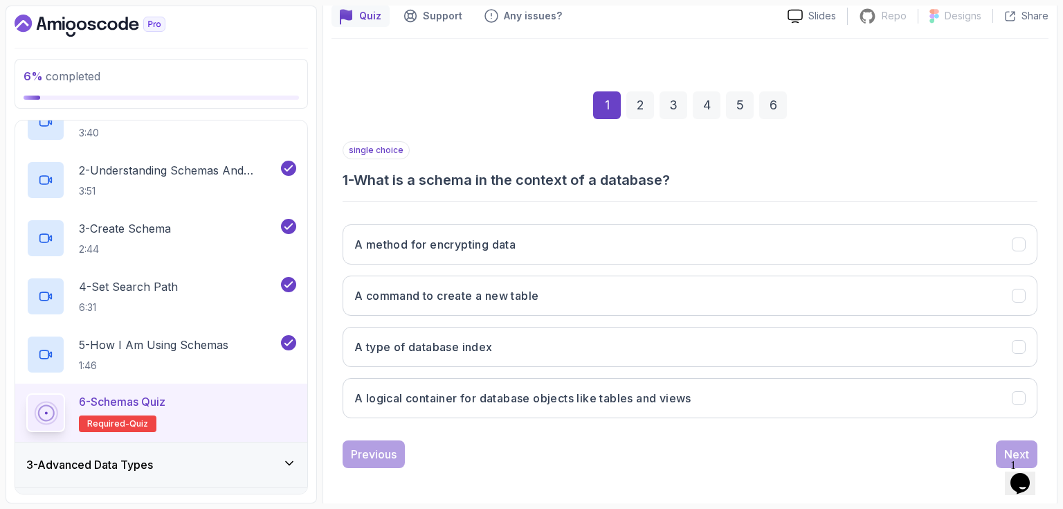
scroll to position [129, 0]
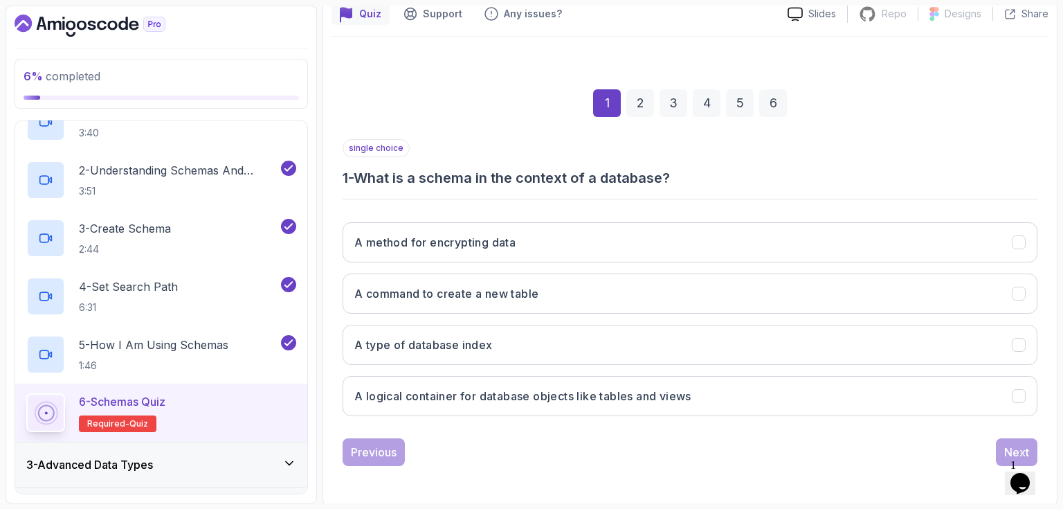
click at [733, 170] on h3 "1 - What is a schema in the context of a database?" at bounding box center [689, 177] width 695 height 19
click at [444, 398] on h3 "A logical container for database objects like tables and views" at bounding box center [522, 395] width 337 height 17
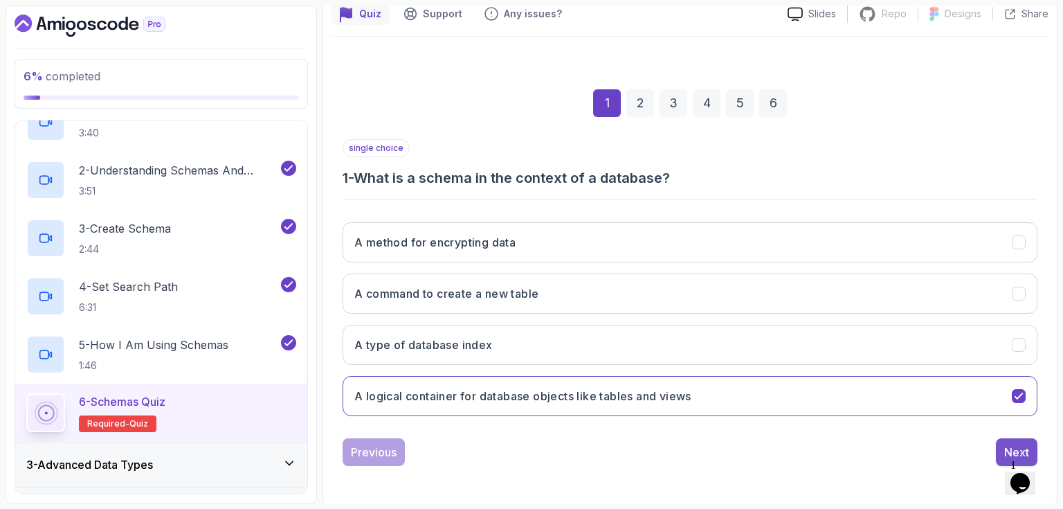
click at [1007, 447] on div "Next" at bounding box center [1016, 452] width 25 height 17
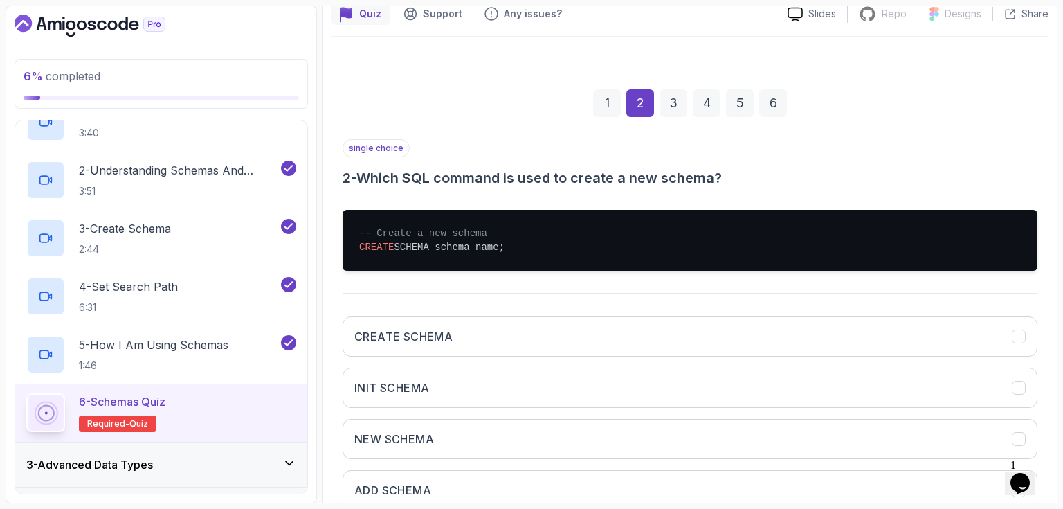
click at [520, 180] on h3 "2 - Which SQL command is used to create a new schema?" at bounding box center [689, 177] width 695 height 19
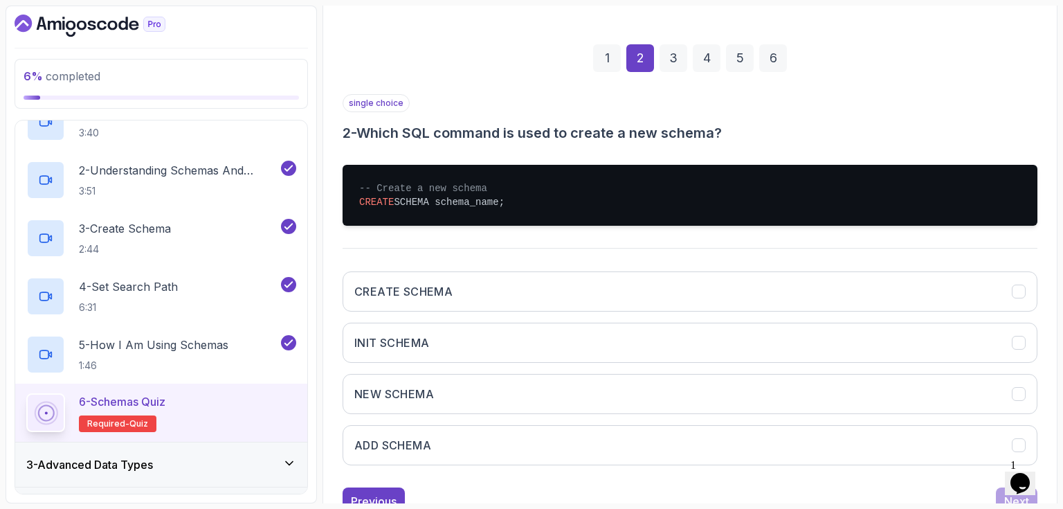
scroll to position [199, 0]
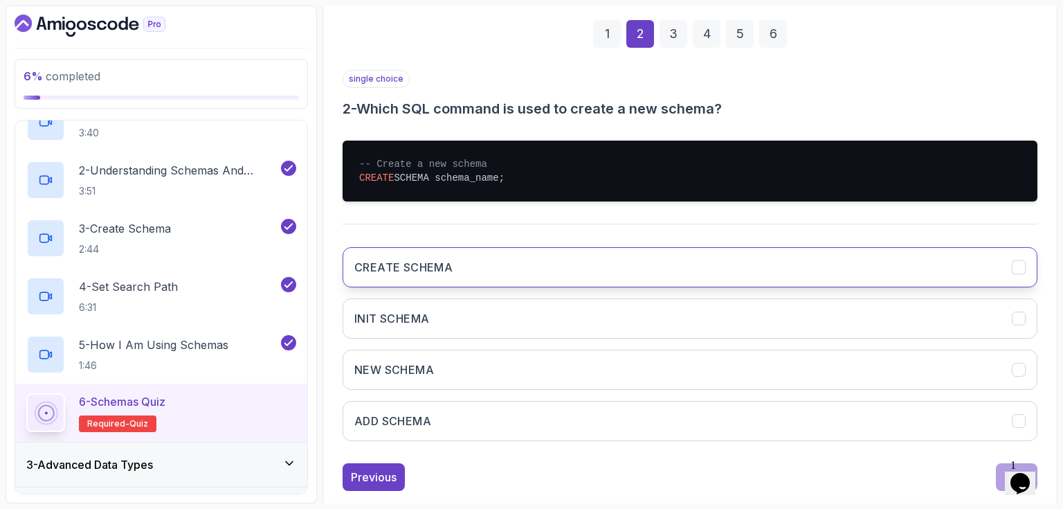
click at [412, 259] on h3 "CREATE SCHEMA" at bounding box center [403, 267] width 98 height 17
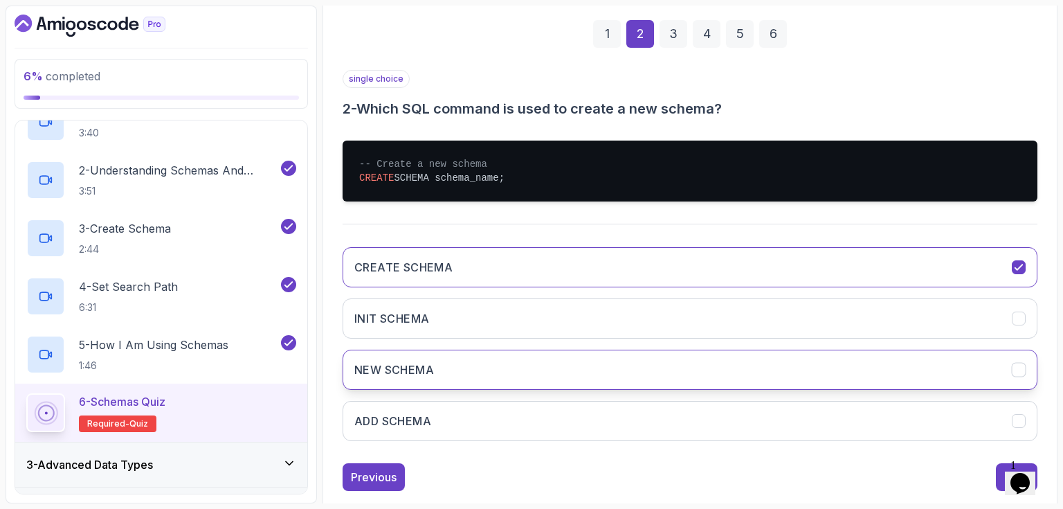
scroll to position [223, 0]
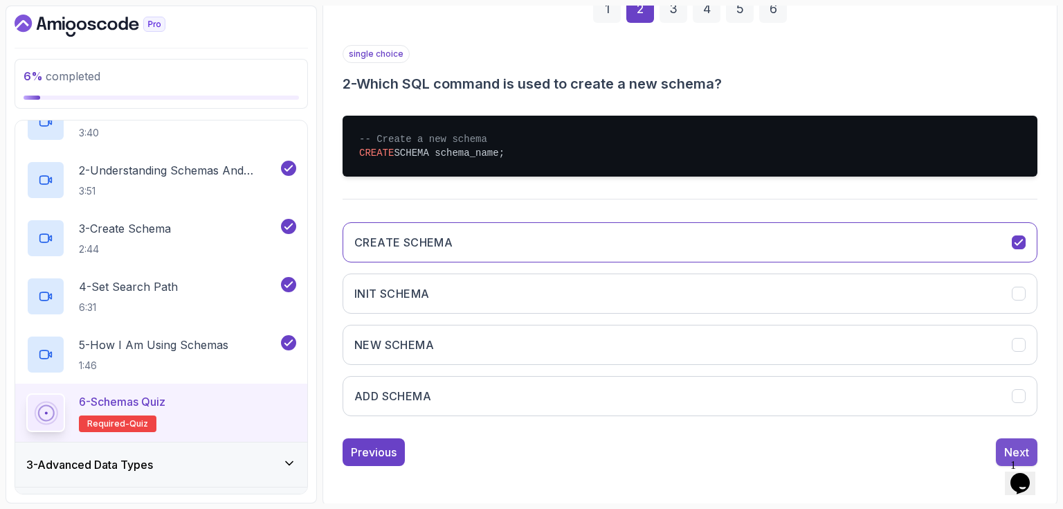
click at [1016, 448] on div "Next" at bounding box center [1016, 452] width 25 height 17
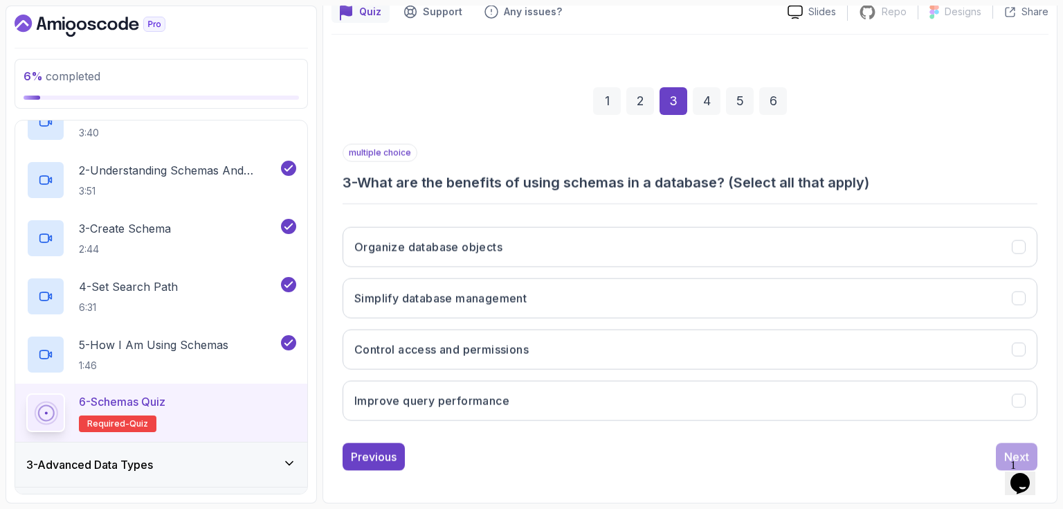
scroll to position [129, 0]
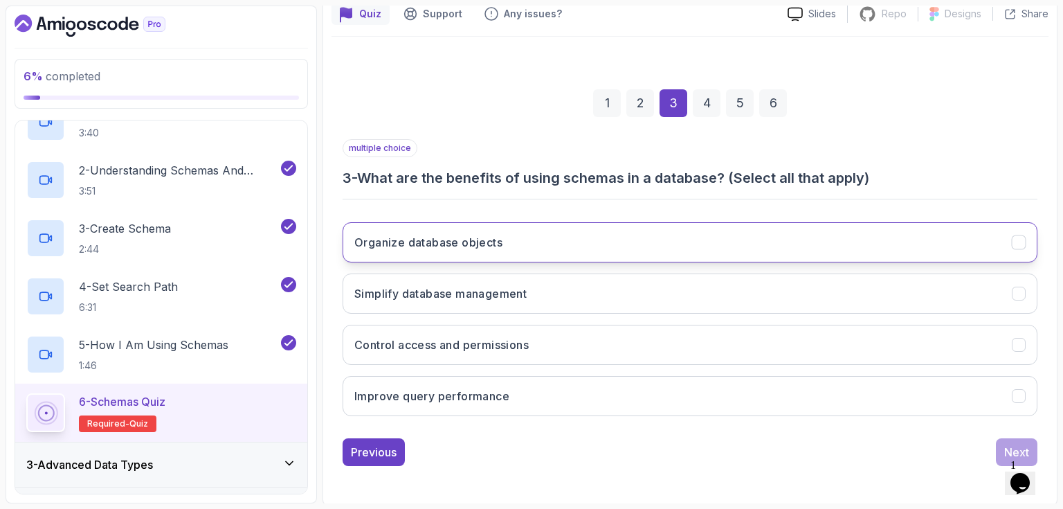
click at [497, 252] on button "Organize database objects" at bounding box center [689, 242] width 695 height 40
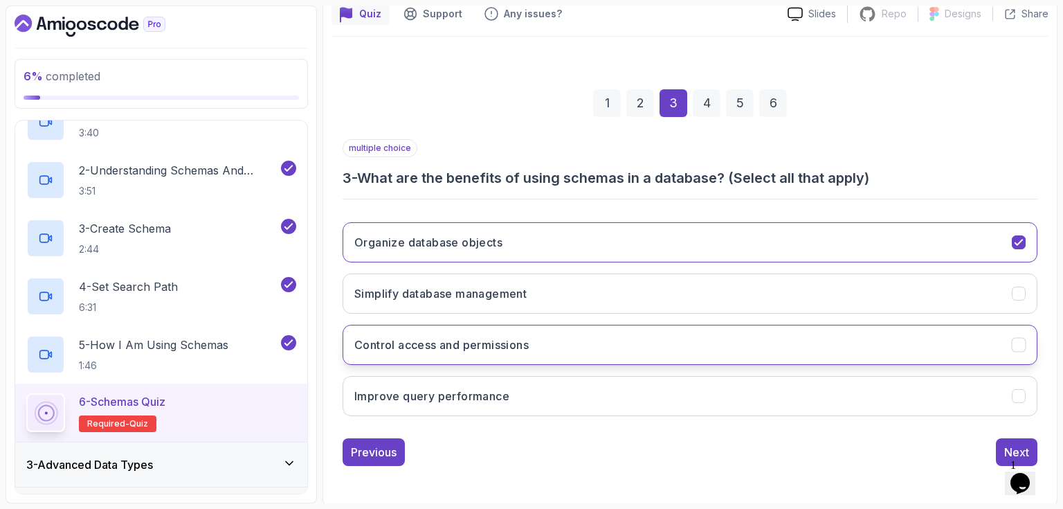
click at [570, 348] on button "Control access and permissions" at bounding box center [689, 344] width 695 height 40
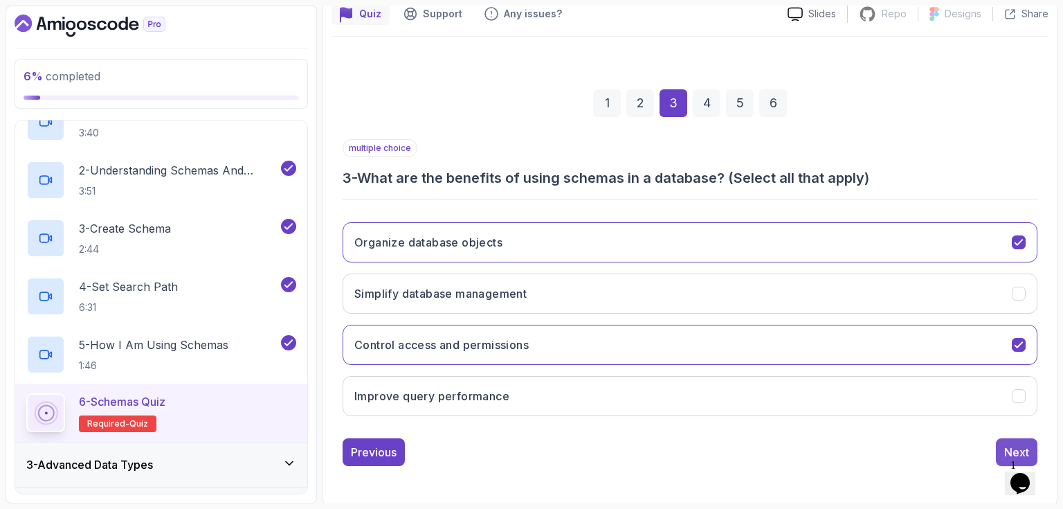
click at [1020, 446] on div "Next" at bounding box center [1016, 452] width 25 height 17
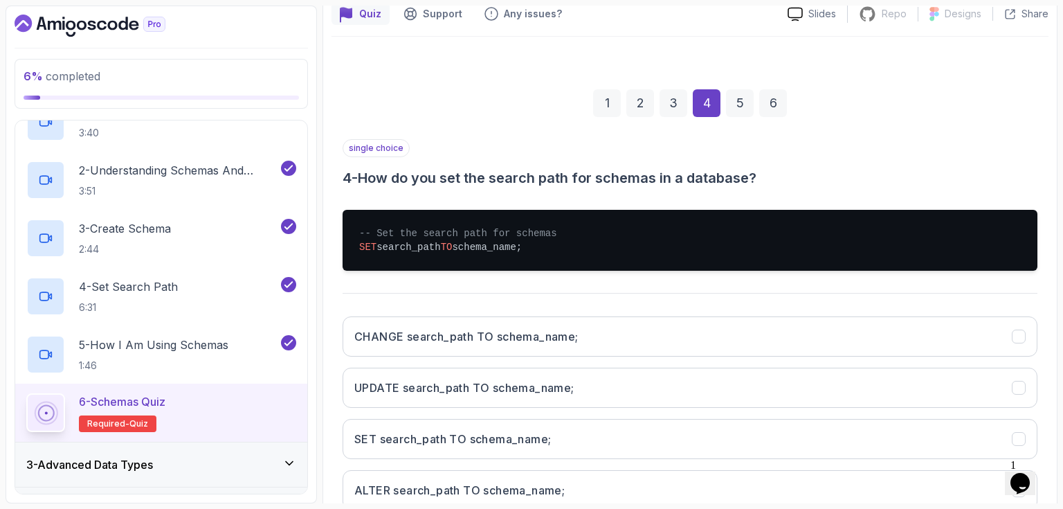
click at [819, 171] on h3 "4 - How do you set the search path for schemas in a database?" at bounding box center [689, 177] width 695 height 19
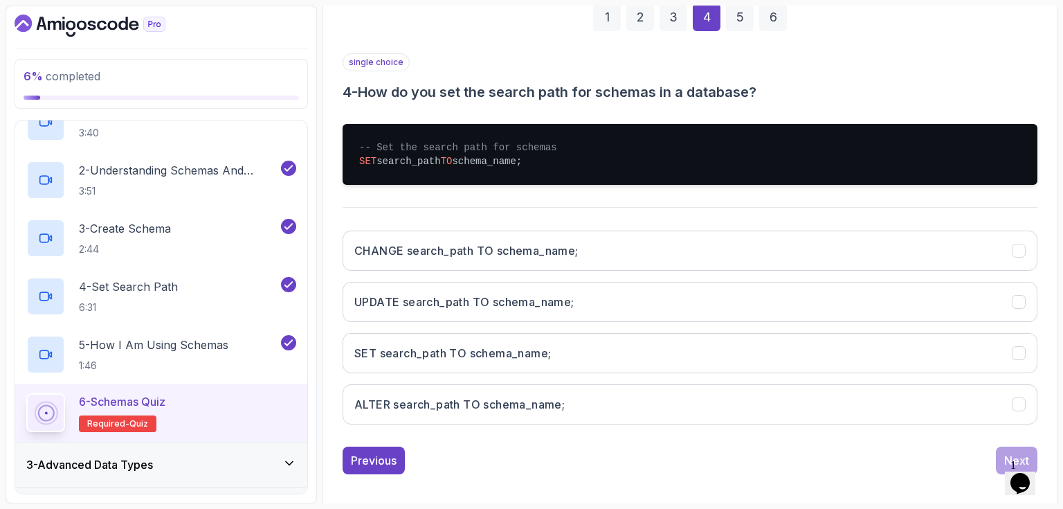
scroll to position [223, 0]
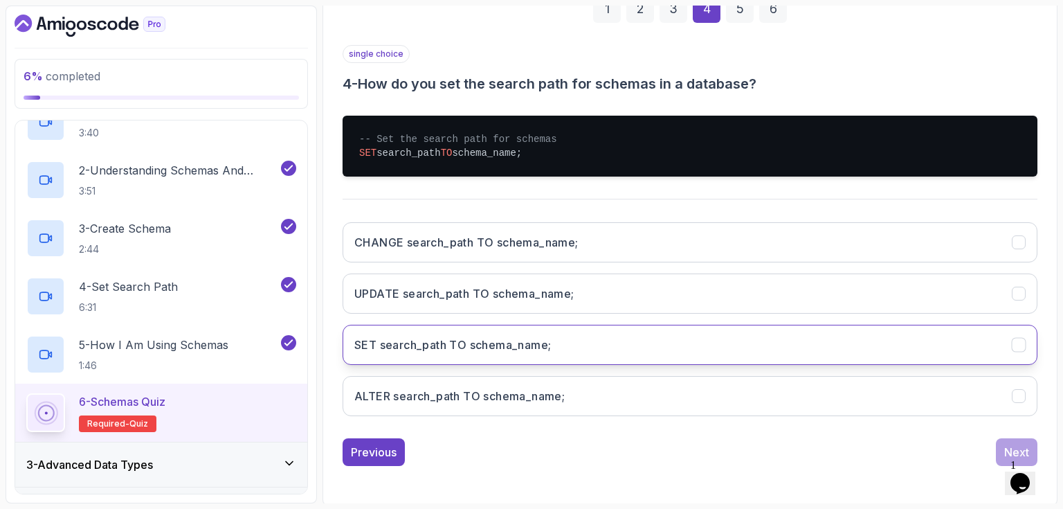
click at [486, 336] on h3 "SET search_path TO schema_name;" at bounding box center [452, 344] width 196 height 17
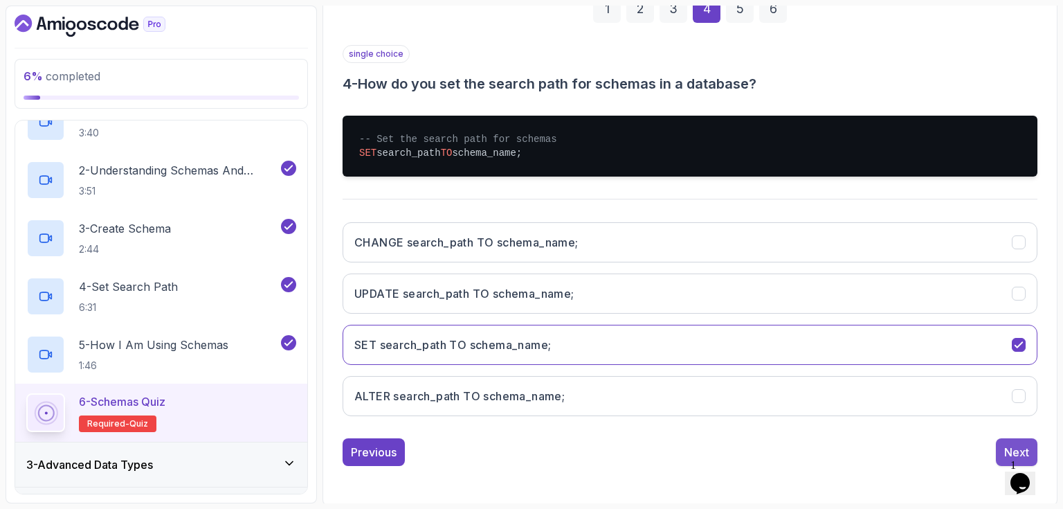
click at [1007, 445] on div "Next" at bounding box center [1016, 452] width 25 height 17
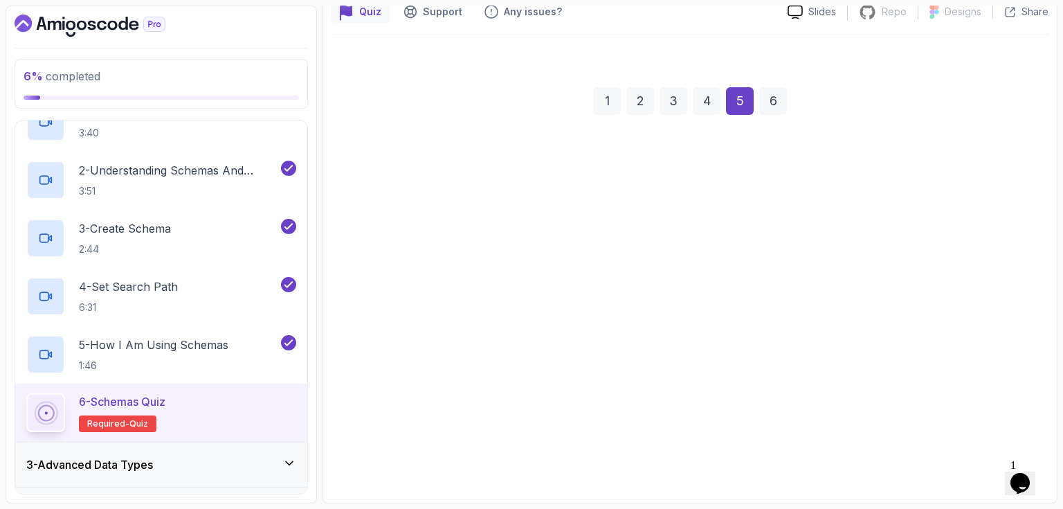
scroll to position [129, 0]
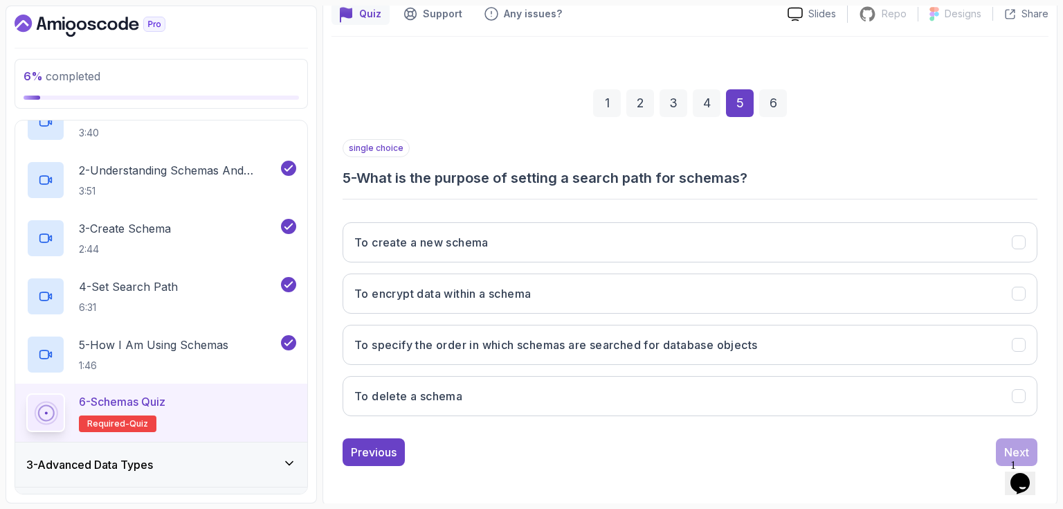
click at [810, 161] on div "single choice 5 - What is the purpose of setting a search path for schemas?" at bounding box center [689, 163] width 695 height 48
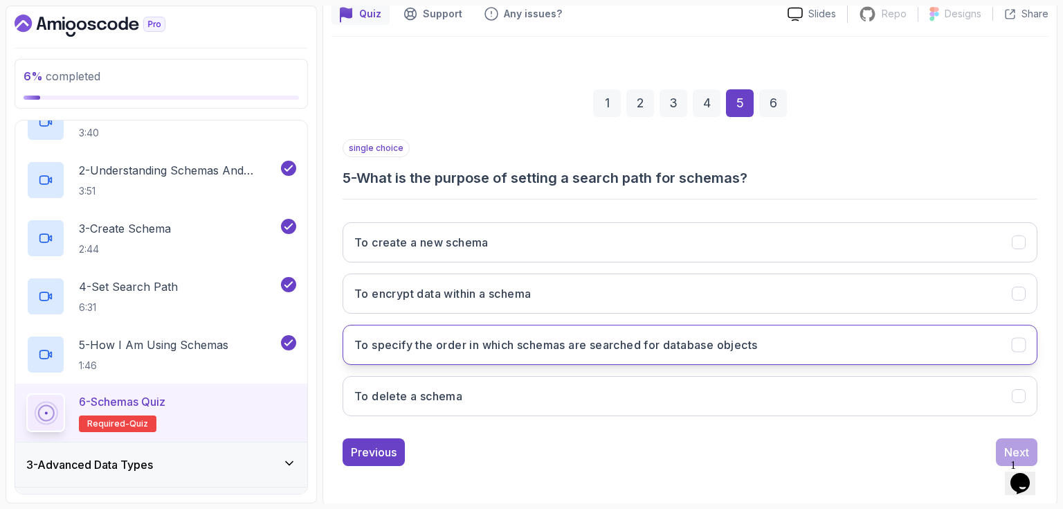
click at [670, 348] on h3 "To specify the order in which schemas are searched for database objects" at bounding box center [555, 344] width 403 height 17
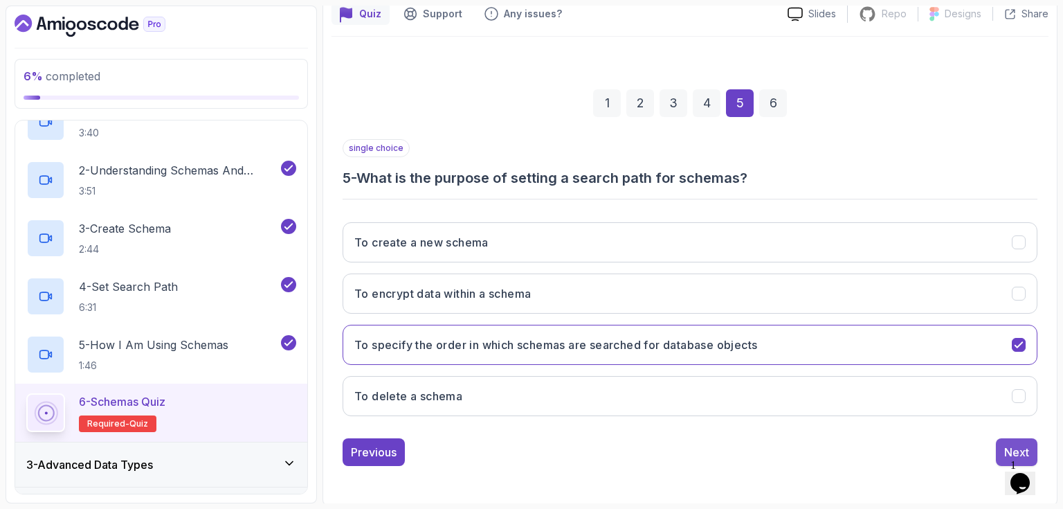
click at [1009, 444] on div "Next" at bounding box center [1016, 452] width 25 height 17
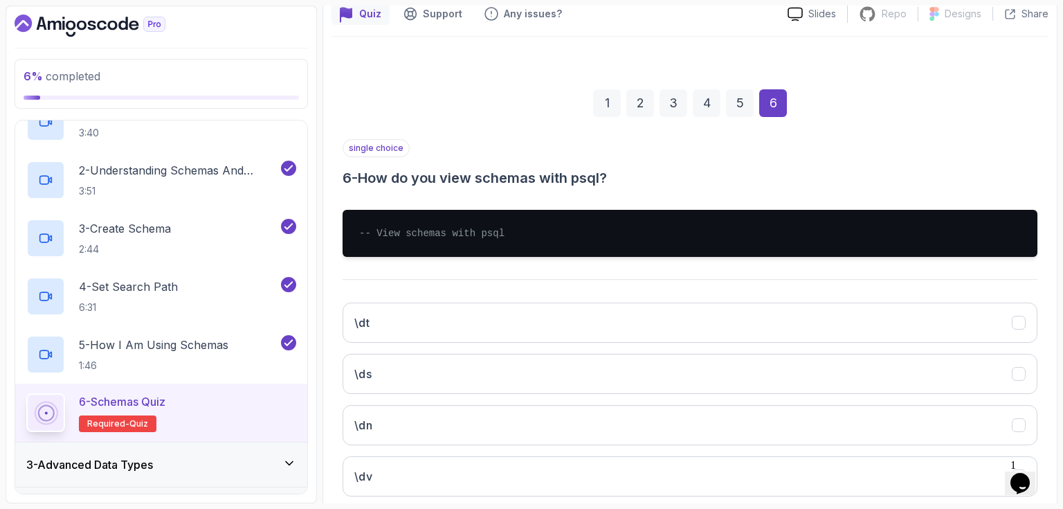
click at [663, 163] on div "single choice 6 - How do you view schemas with psql?" at bounding box center [689, 163] width 695 height 48
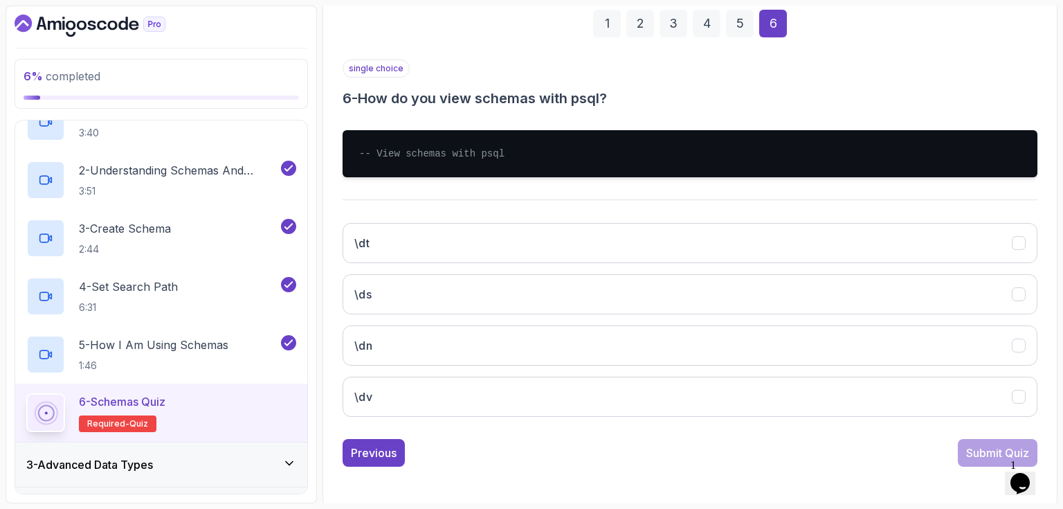
scroll to position [210, 0]
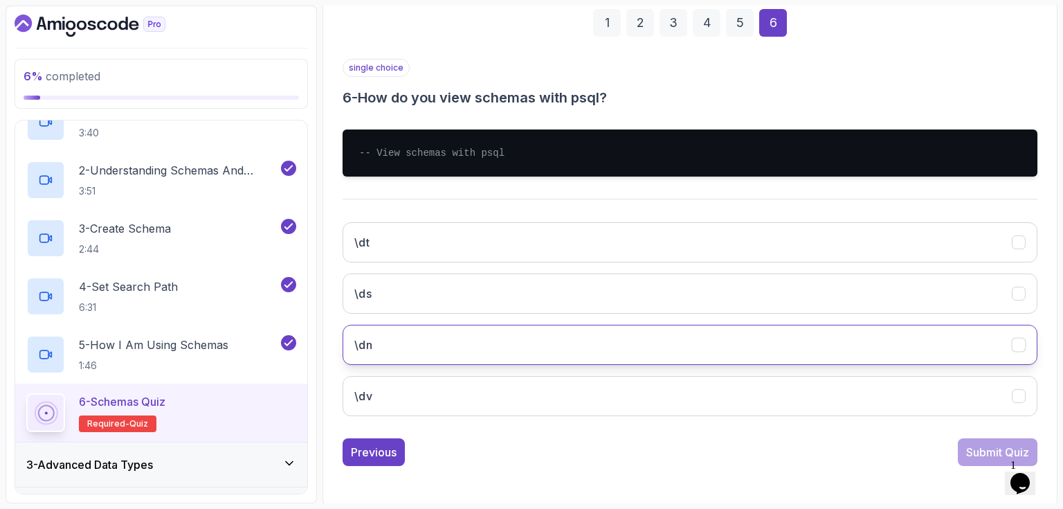
click at [395, 337] on button "\dn" at bounding box center [689, 344] width 695 height 40
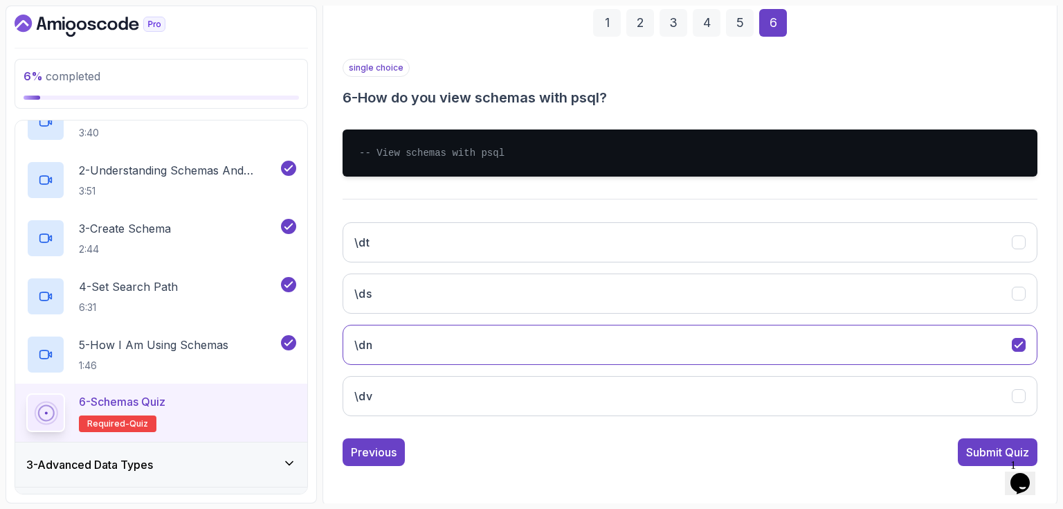
click at [708, 443] on div "Previous Submit Quiz" at bounding box center [689, 452] width 695 height 28
click at [993, 455] on div "Submit Quiz" at bounding box center [997, 452] width 63 height 17
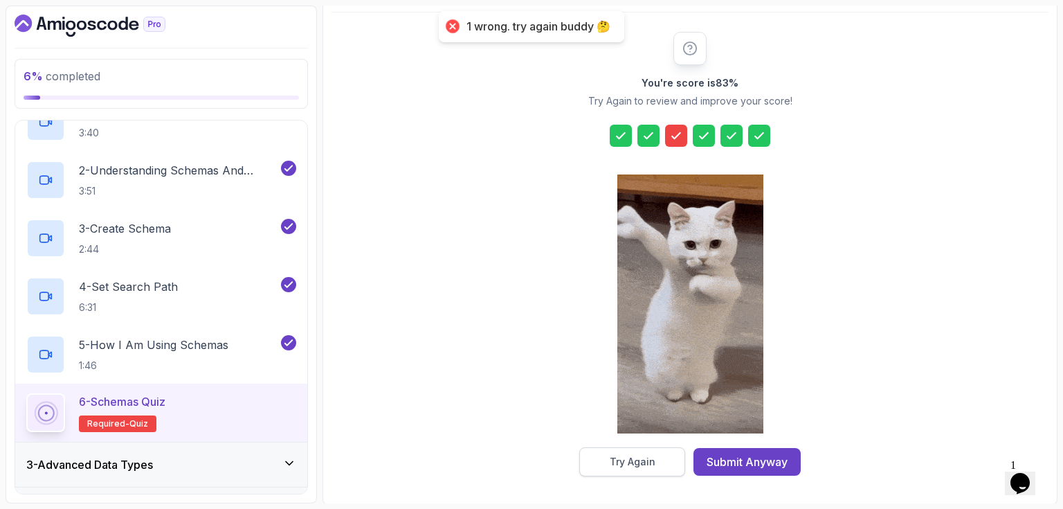
click at [646, 455] on div "Try Again" at bounding box center [633, 462] width 46 height 14
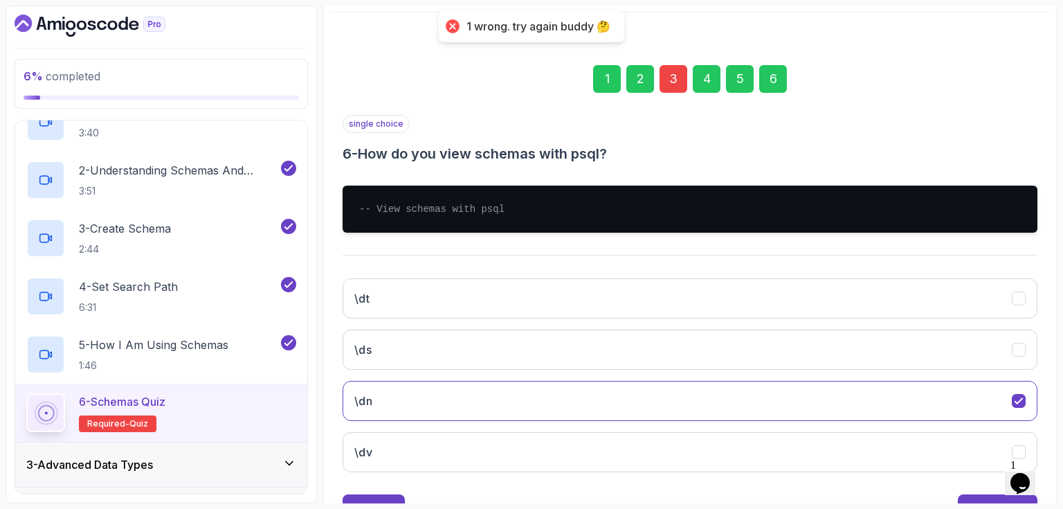
click at [674, 80] on div "3" at bounding box center [673, 79] width 28 height 28
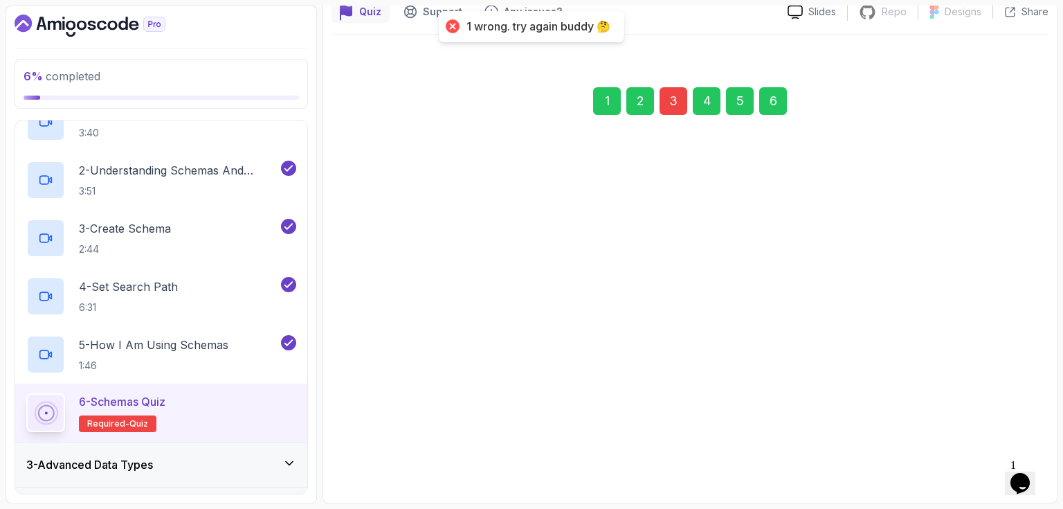
scroll to position [129, 0]
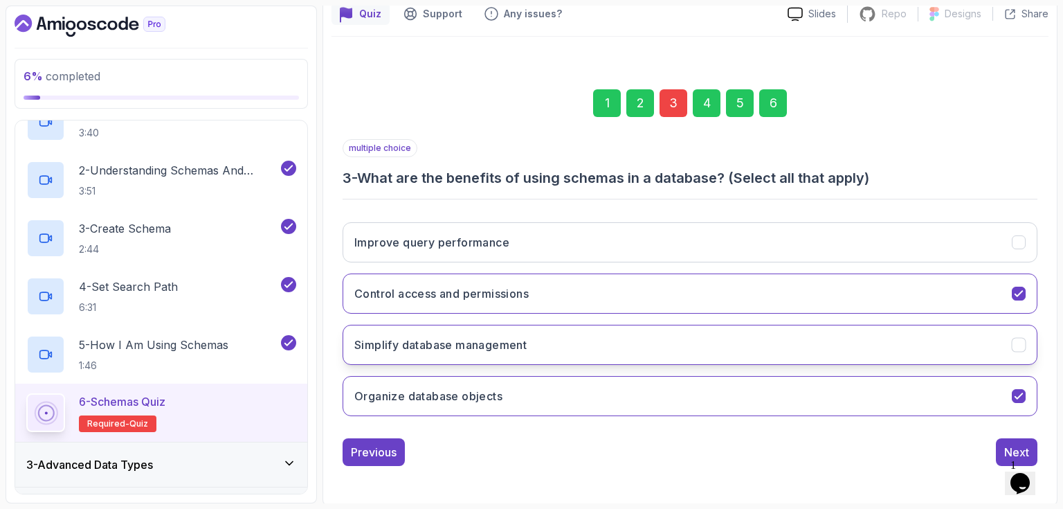
click at [456, 350] on h3 "Simplify database management" at bounding box center [440, 344] width 172 height 17
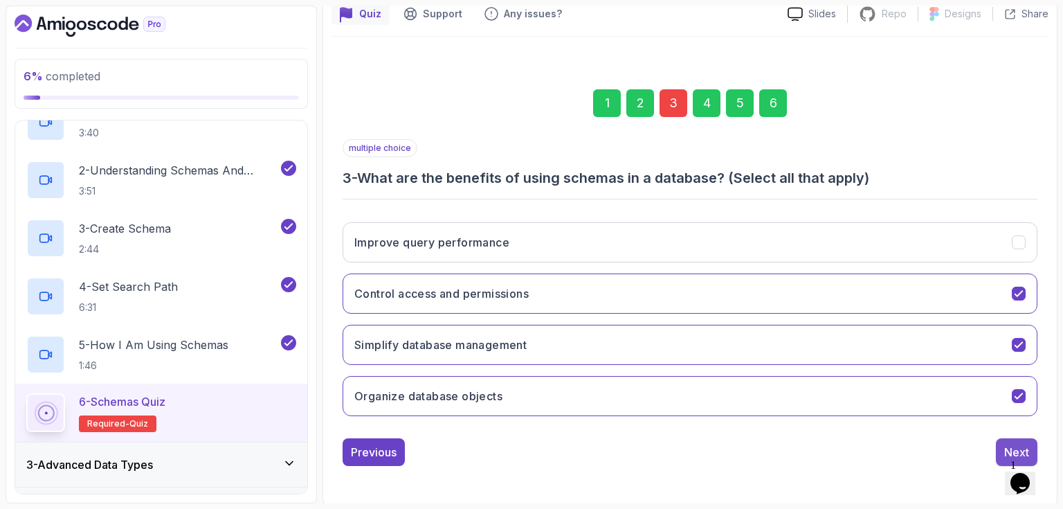
click at [1008, 444] on div "Next" at bounding box center [1016, 452] width 25 height 17
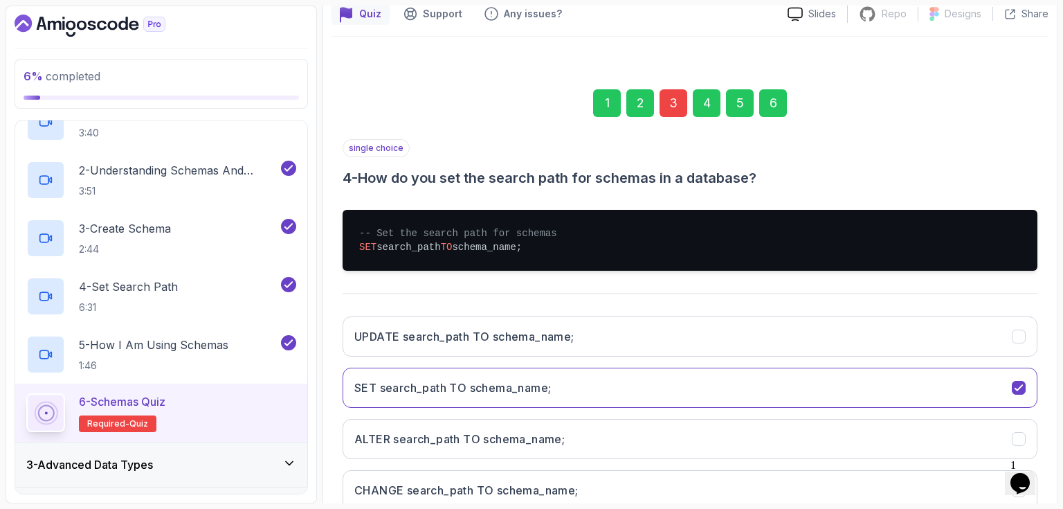
click at [778, 104] on div "6" at bounding box center [773, 103] width 28 height 28
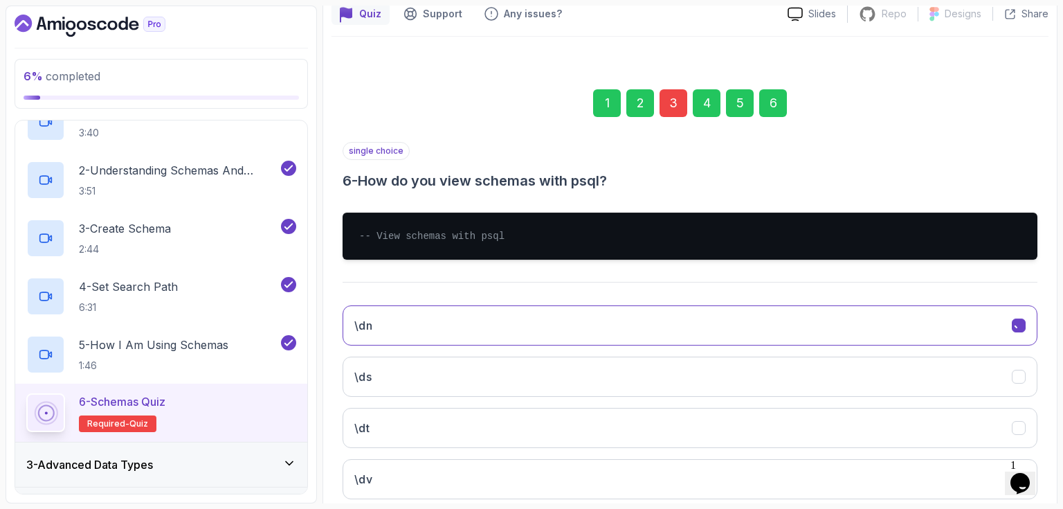
scroll to position [210, 0]
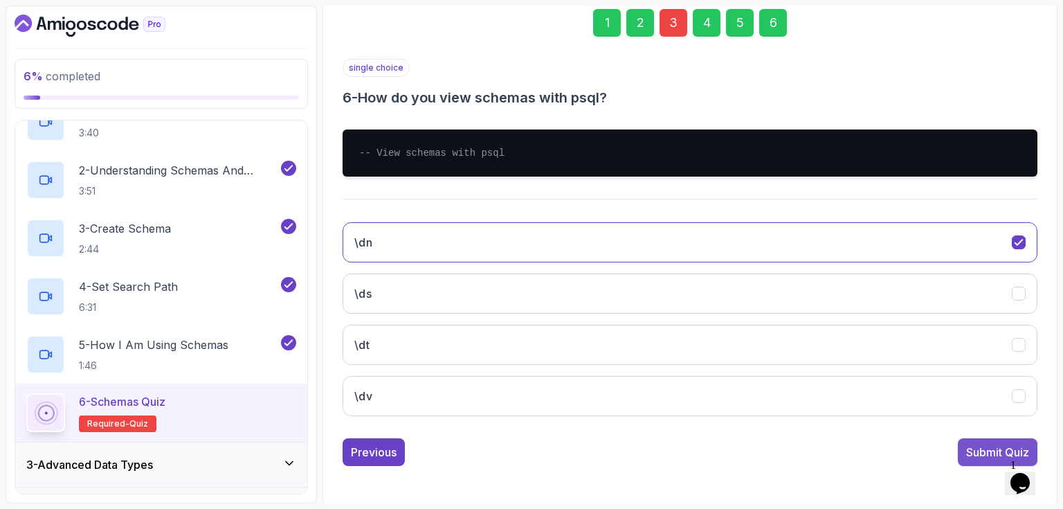
click at [980, 456] on div "Submit Quiz" at bounding box center [997, 452] width 63 height 17
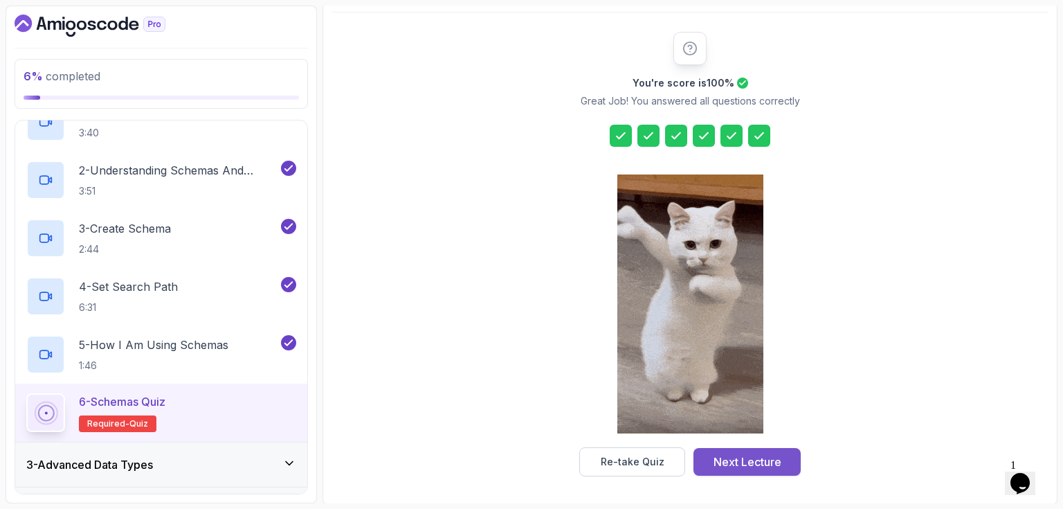
click at [733, 467] on div "Next Lecture" at bounding box center [747, 461] width 68 height 17
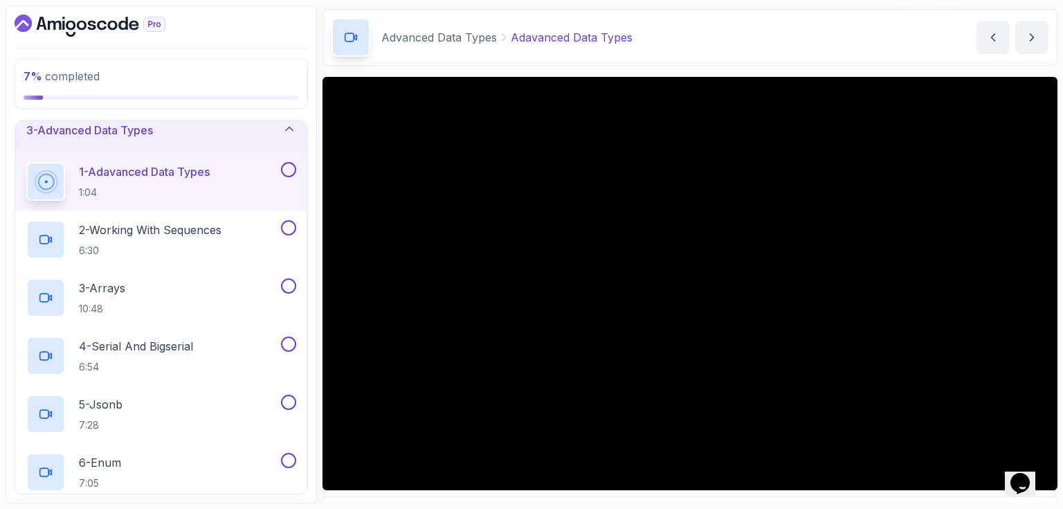
scroll to position [69, 0]
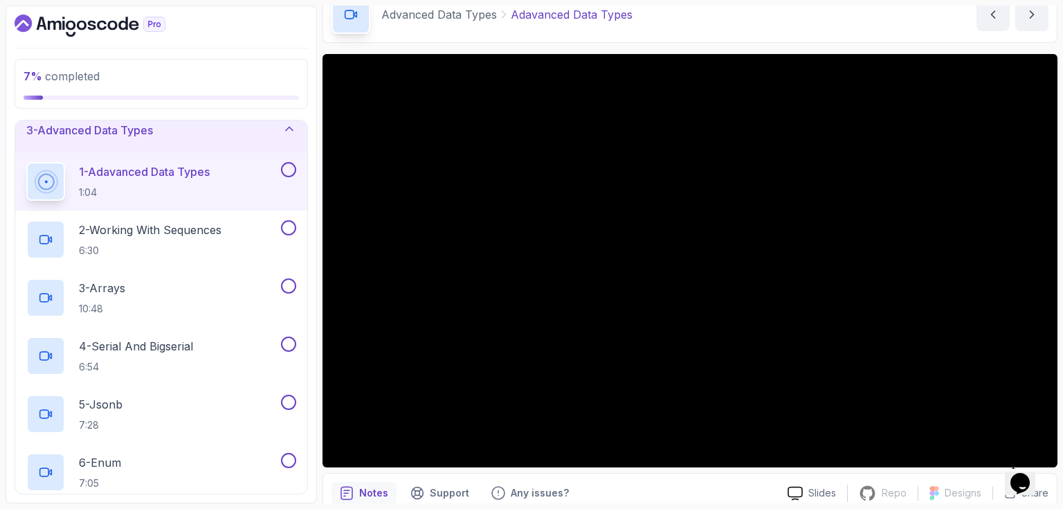
click at [914, 42] on div "Advanced Data Types Adavanced Data Types Adavanced Data Types by nelson" at bounding box center [689, 14] width 735 height 57
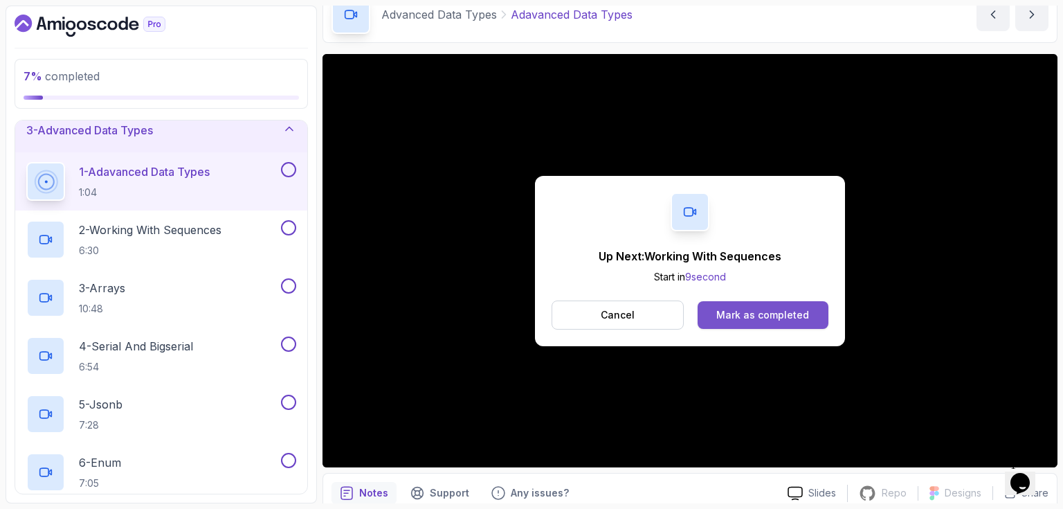
click at [764, 313] on div "Mark as completed" at bounding box center [762, 315] width 93 height 14
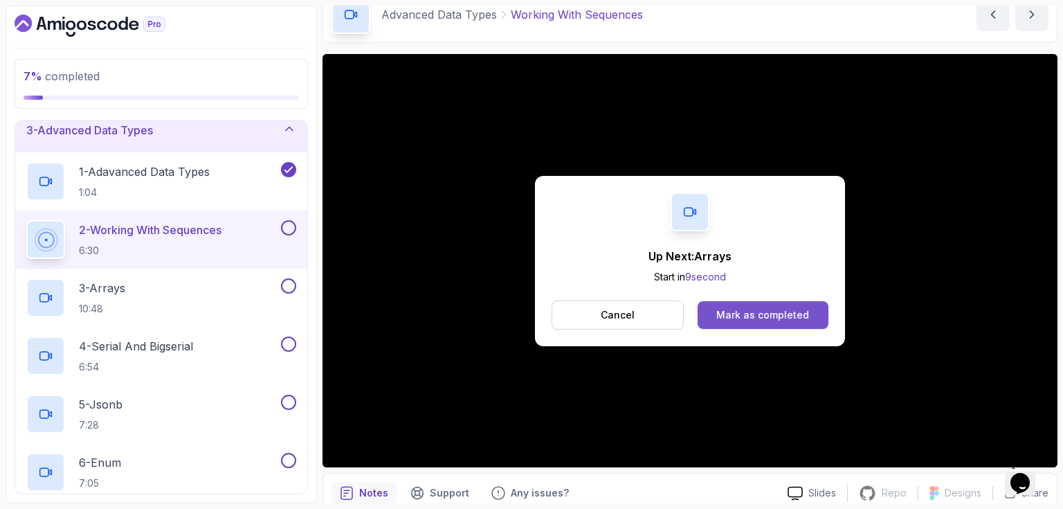
click at [772, 314] on div "Mark as completed" at bounding box center [762, 315] width 93 height 14
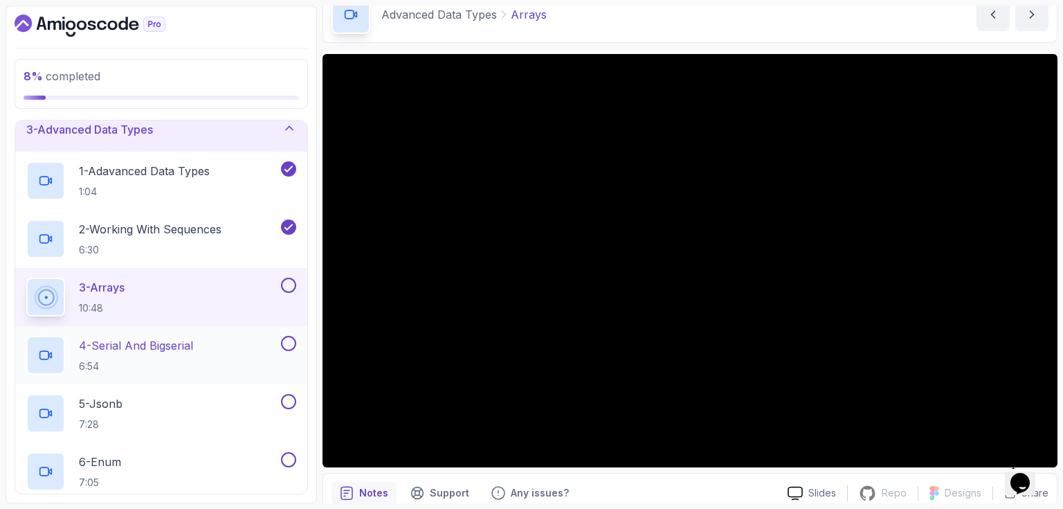
scroll to position [102, 0]
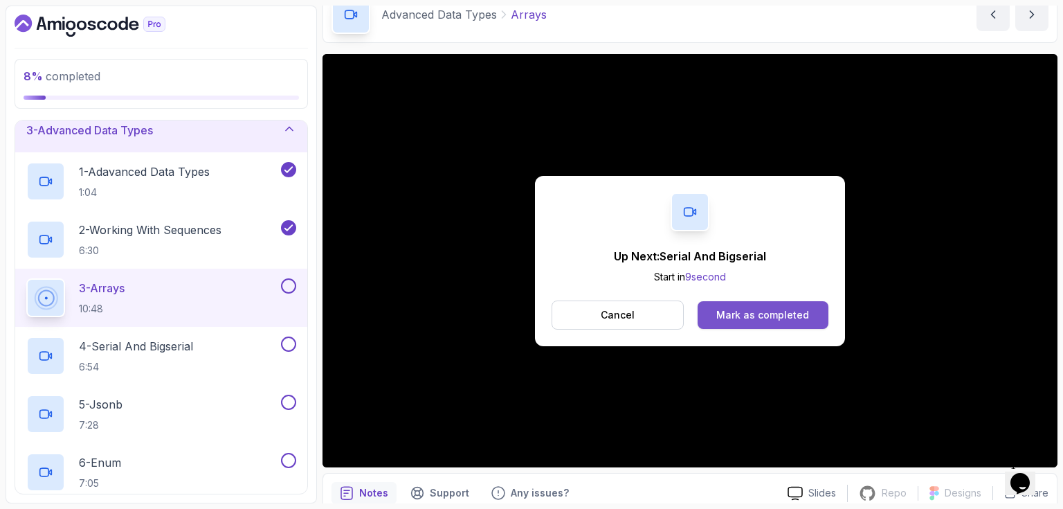
click at [762, 315] on div "Mark as completed" at bounding box center [762, 315] width 93 height 14
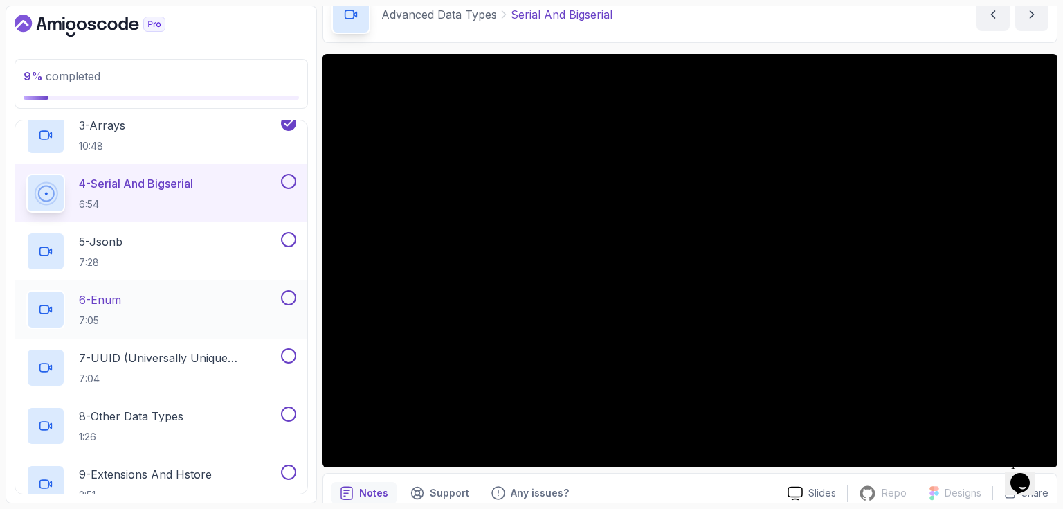
scroll to position [241, 0]
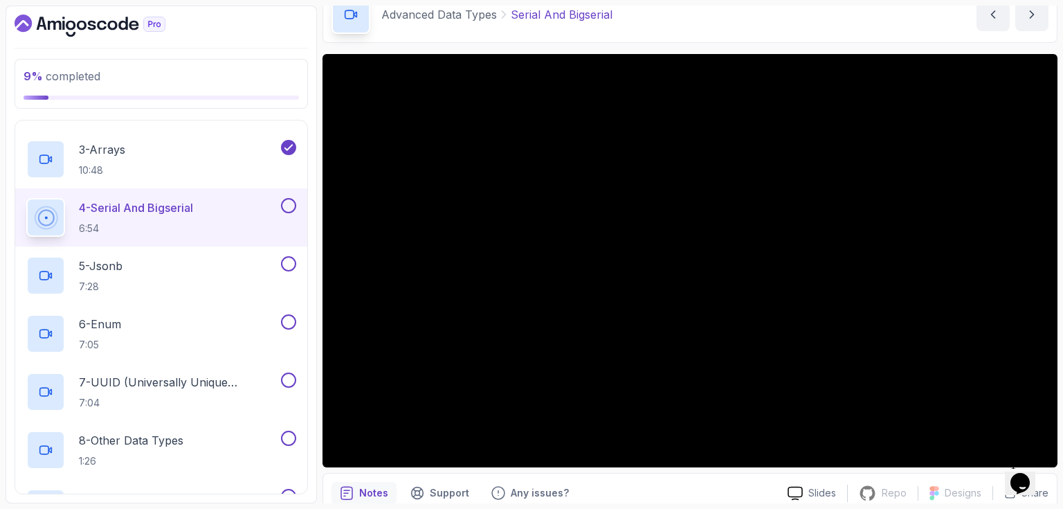
click at [837, 37] on div "Advanced Data Types Serial And Bigserial Serial And Bigserial by nelson" at bounding box center [689, 14] width 735 height 57
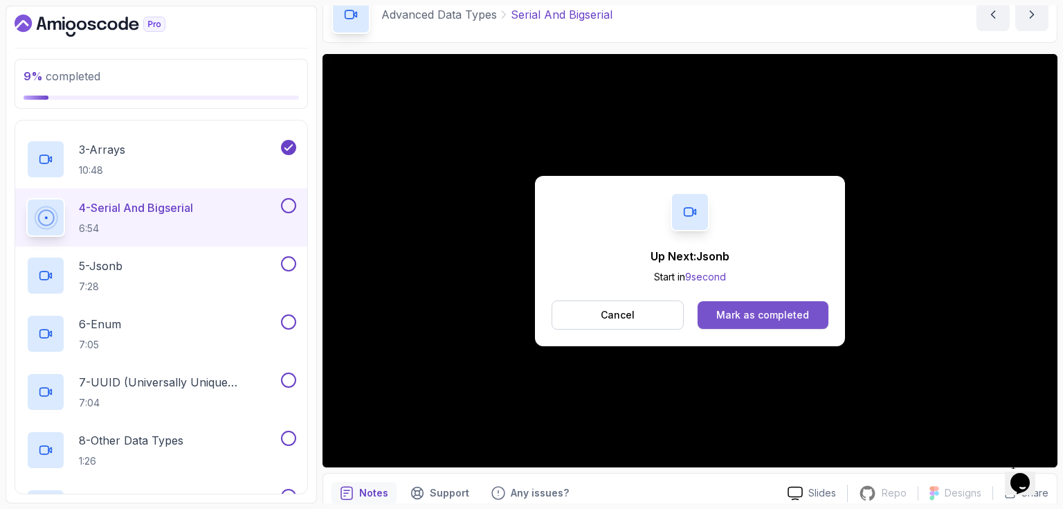
click at [746, 319] on div "Mark as completed" at bounding box center [762, 315] width 93 height 14
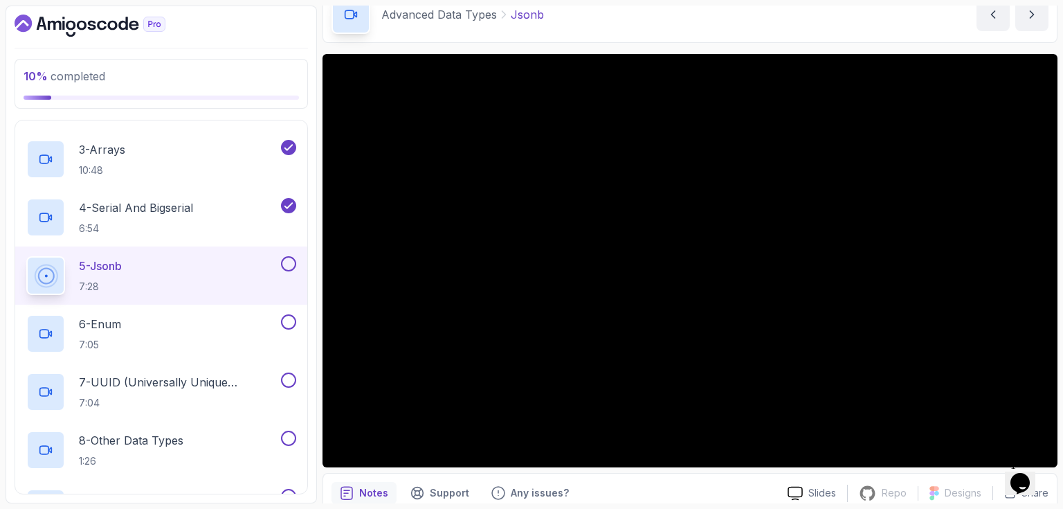
click at [891, 25] on div "Advanced Data Types Jsonb Jsonb by nelson" at bounding box center [689, 14] width 735 height 57
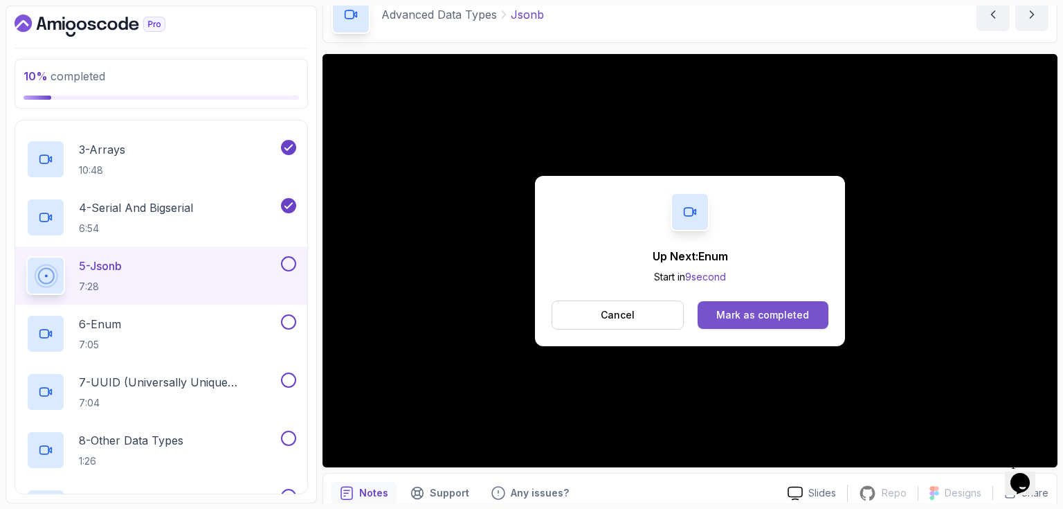
click at [744, 313] on div "Mark as completed" at bounding box center [762, 315] width 93 height 14
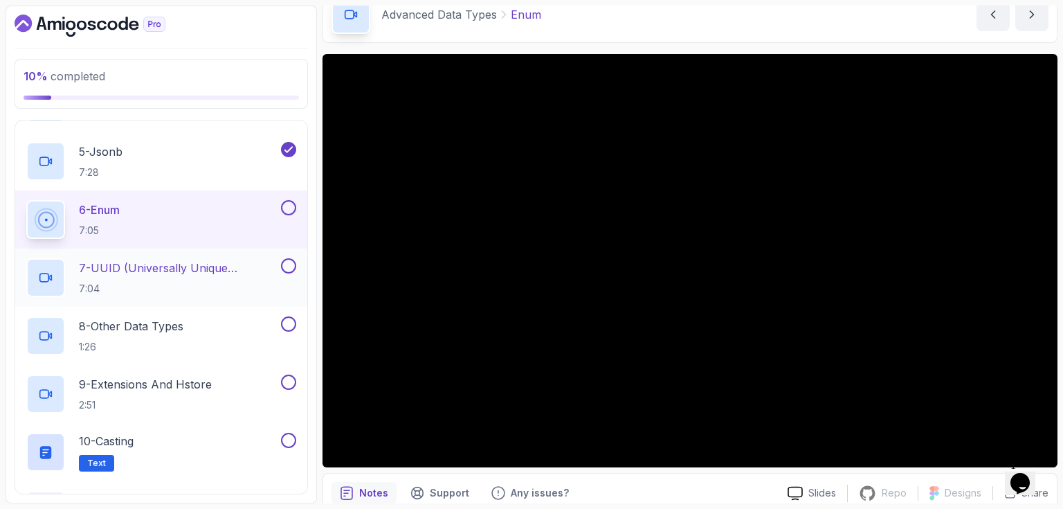
scroll to position [379, 0]
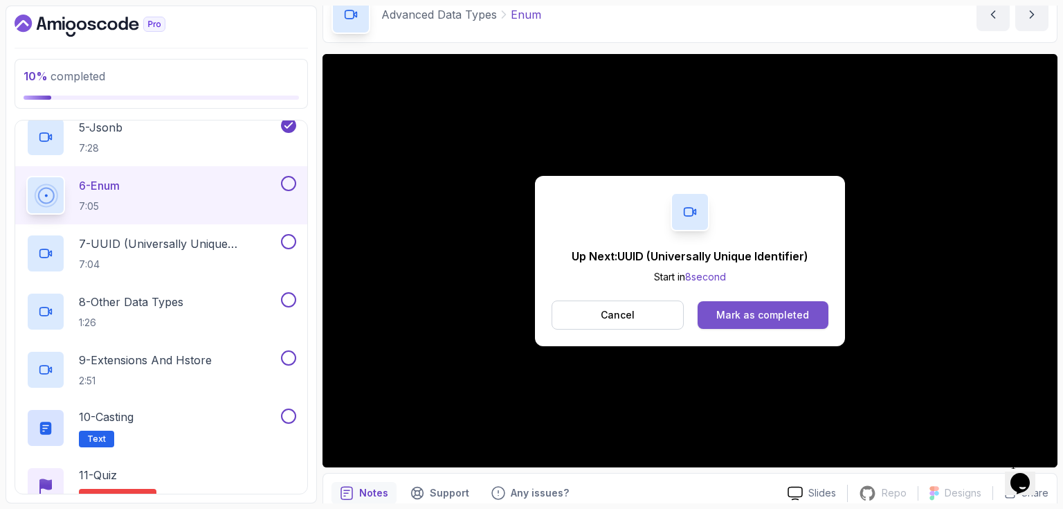
click at [803, 308] on div "Mark as completed" at bounding box center [762, 315] width 93 height 14
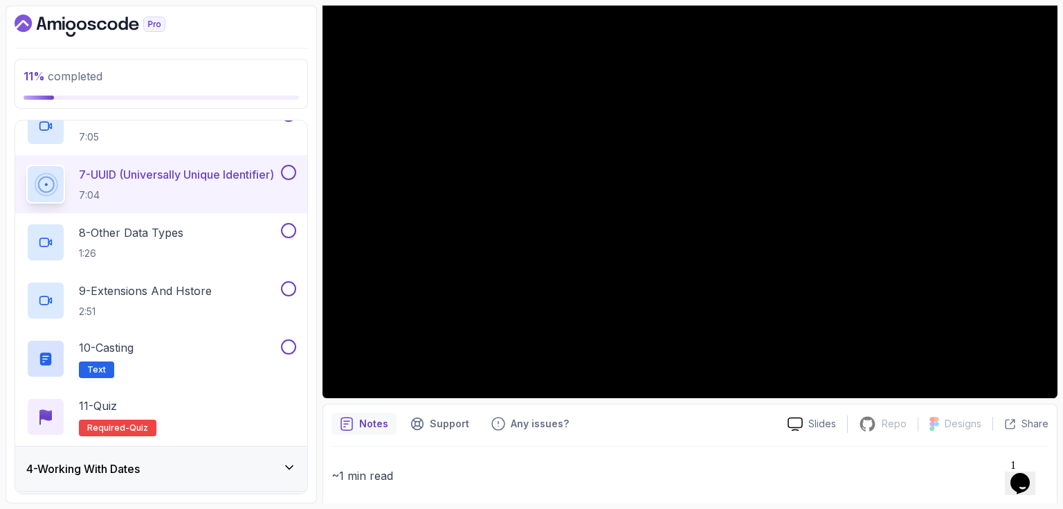
scroll to position [69, 0]
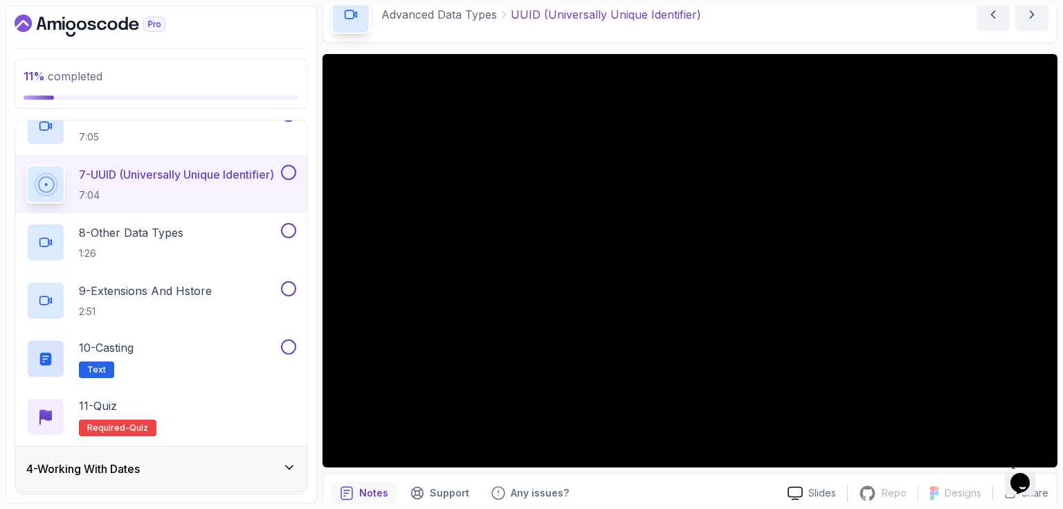
click at [798, 28] on div "Advanced Data Types UUID (Universally Unique Identifier) UUID (Universally Uniq…" at bounding box center [689, 14] width 735 height 57
click at [792, 26] on div "Advanced Data Types UUID (Universally Unique Identifier) UUID (Universally Uniq…" at bounding box center [689, 14] width 735 height 57
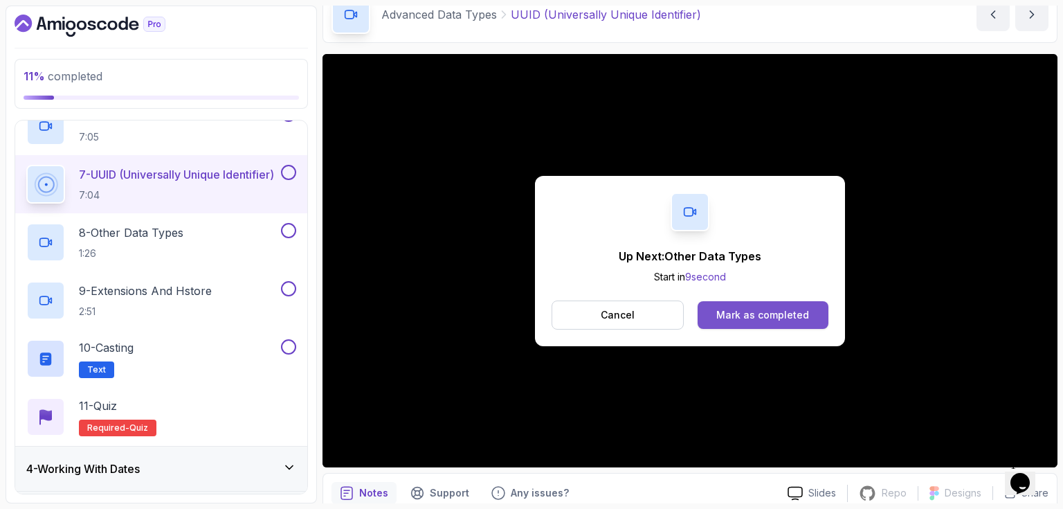
click at [767, 318] on div "Mark as completed" at bounding box center [762, 315] width 93 height 14
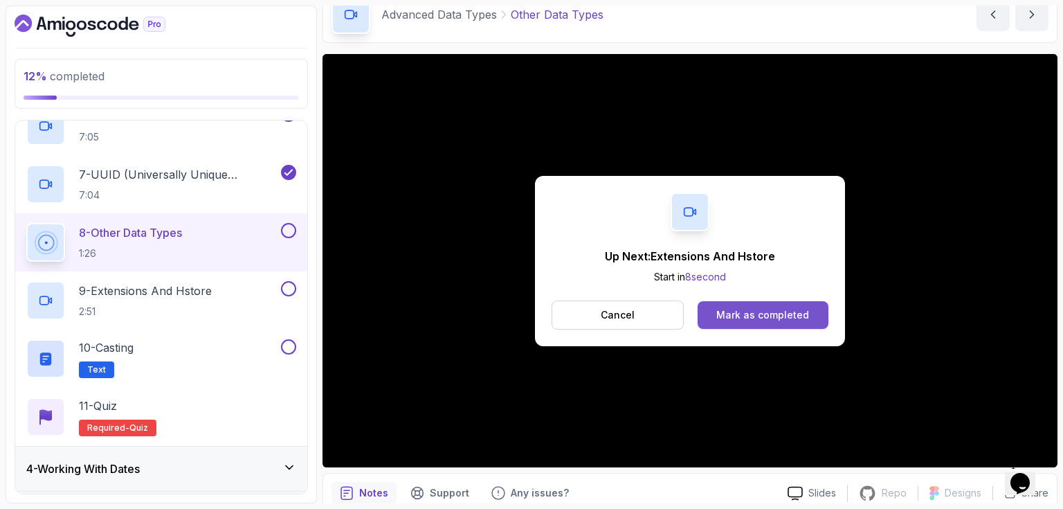
click at [808, 318] on button "Mark as completed" at bounding box center [762, 315] width 131 height 28
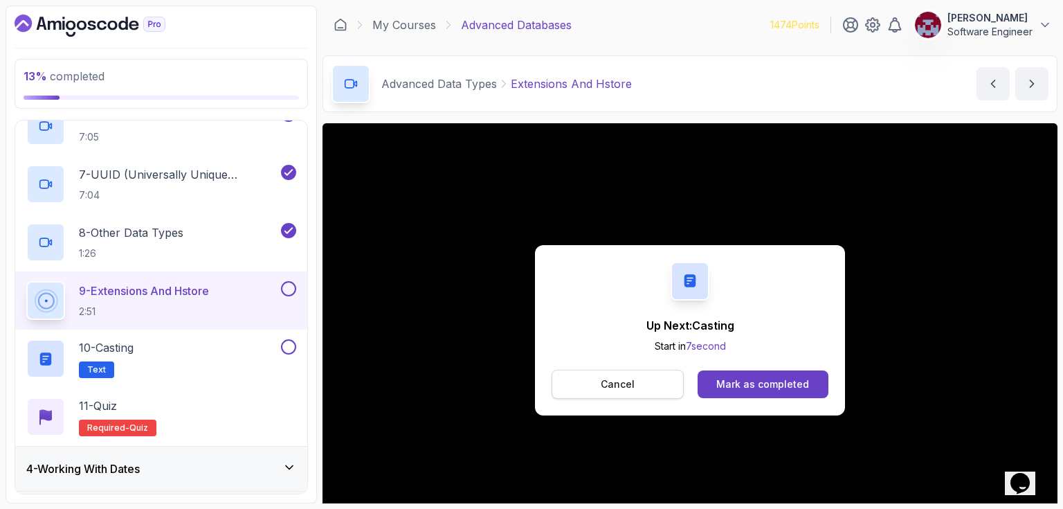
click at [639, 381] on button "Cancel" at bounding box center [617, 383] width 132 height 29
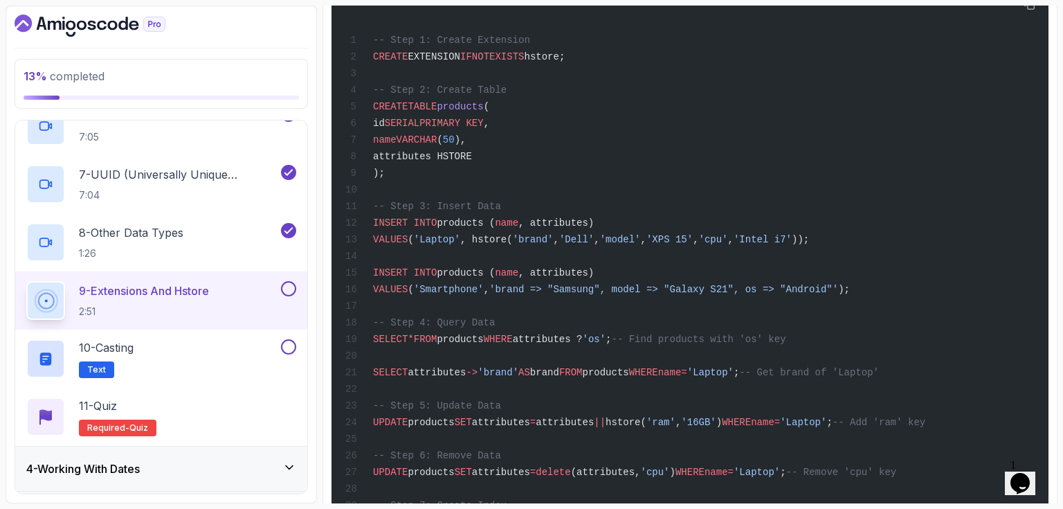
scroll to position [2719, 0]
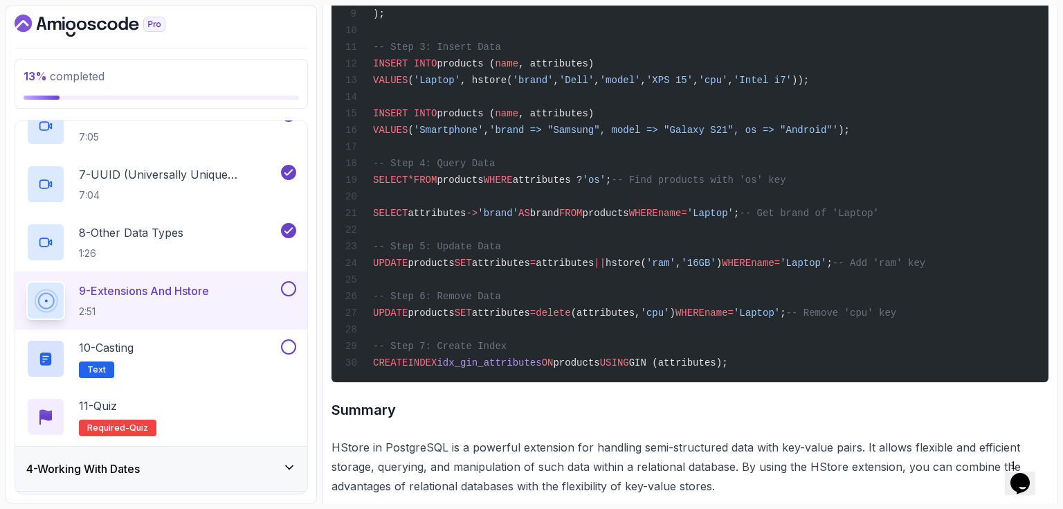
click at [288, 284] on button at bounding box center [288, 288] width 15 height 15
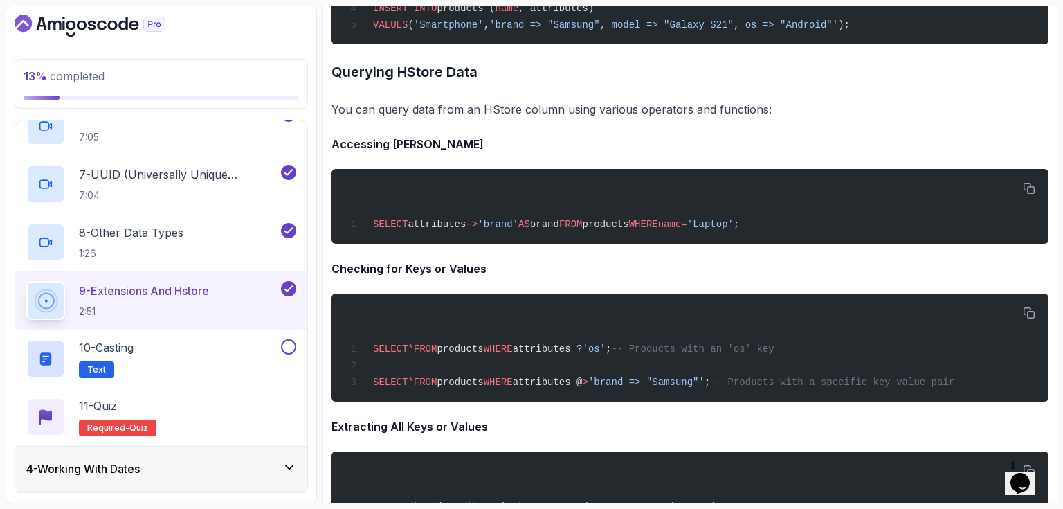
scroll to position [851, 0]
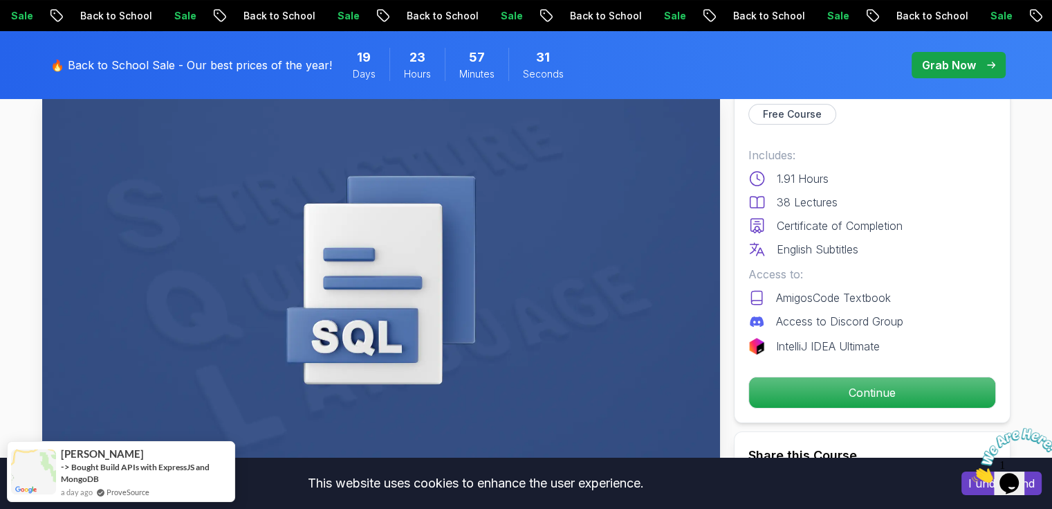
scroll to position [208, 0]
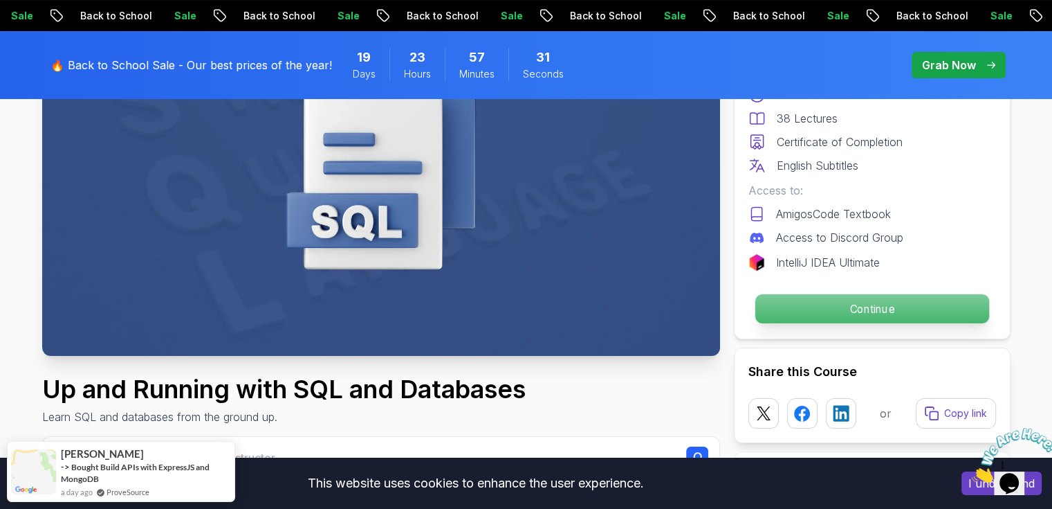
click at [854, 305] on p "Continue" at bounding box center [872, 308] width 234 height 29
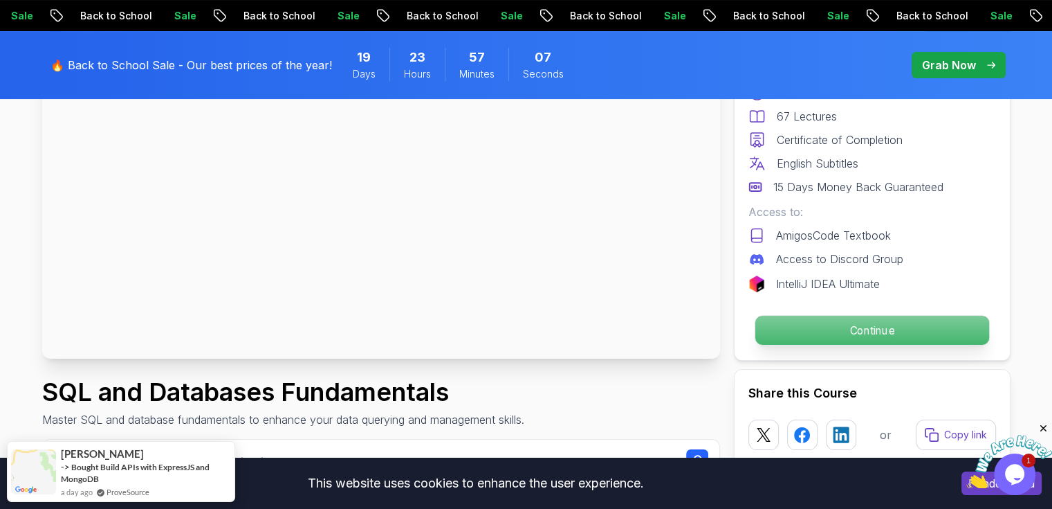
scroll to position [208, 0]
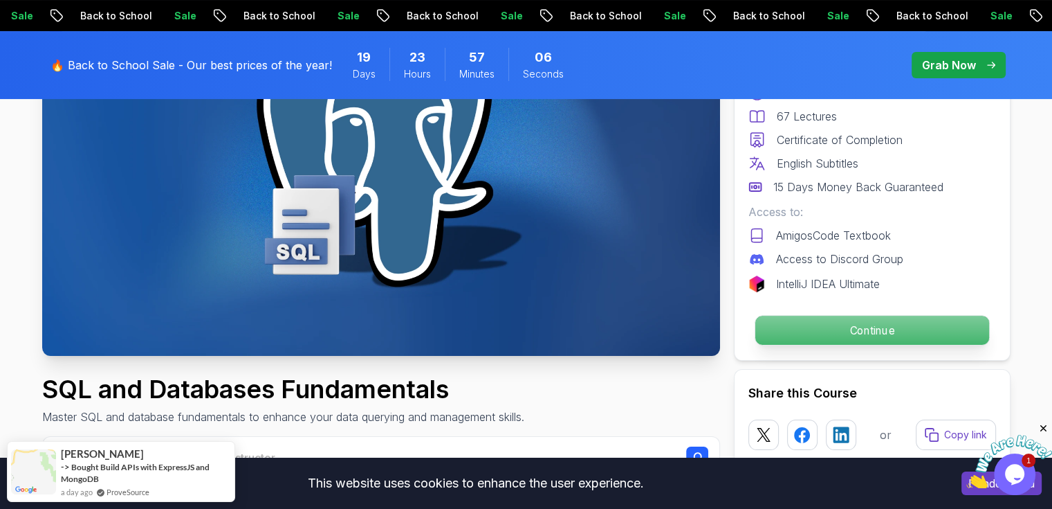
click at [861, 322] on p "Continue" at bounding box center [872, 330] width 234 height 29
